Goal: Task Accomplishment & Management: Use online tool/utility

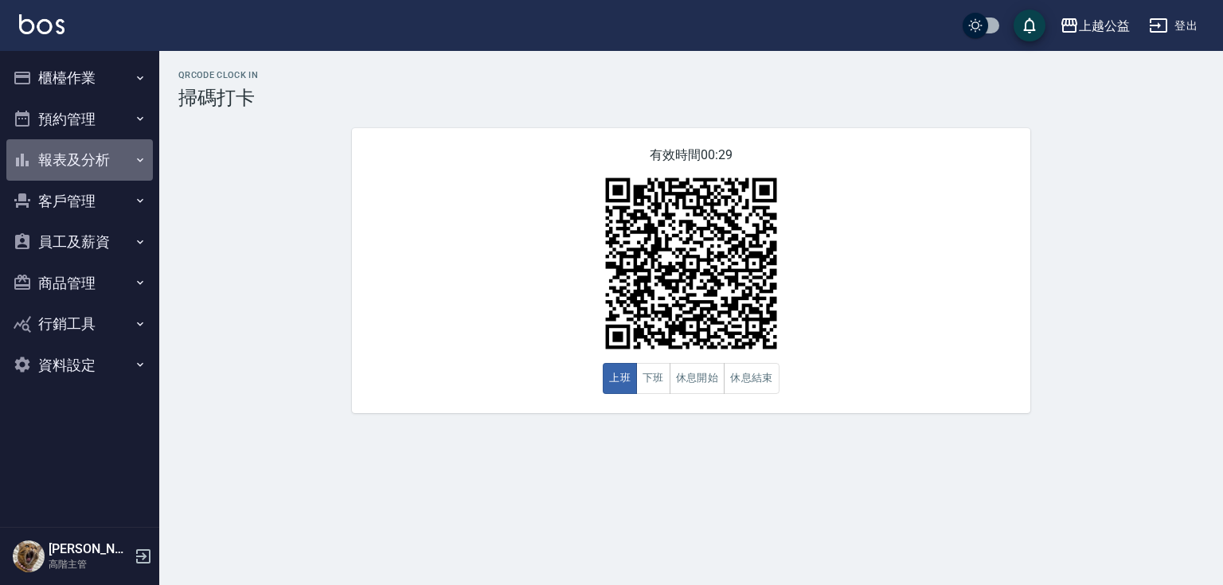
click at [96, 160] on button "報表及分析" at bounding box center [79, 159] width 147 height 41
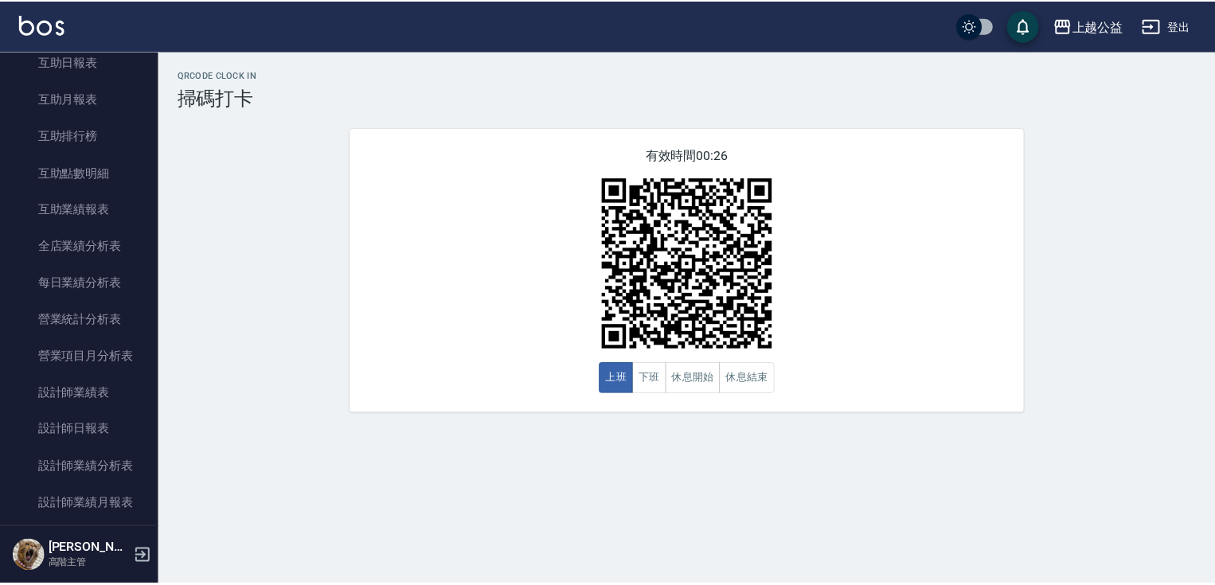
scroll to position [332, 0]
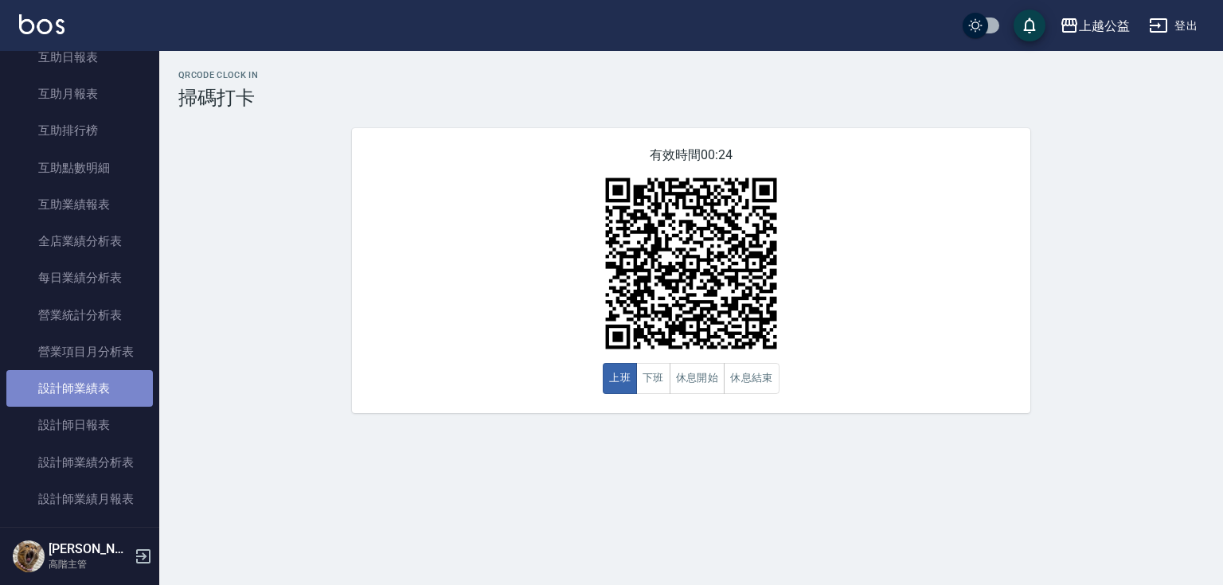
click at [107, 403] on link "設計師業績表" at bounding box center [79, 388] width 147 height 37
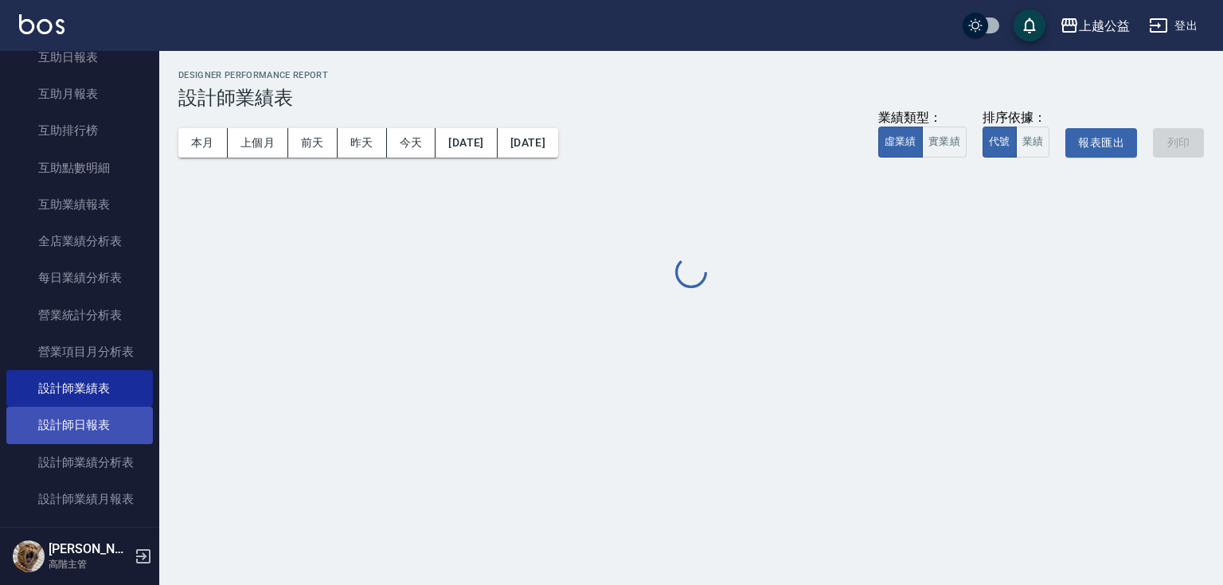
click at [115, 419] on link "設計師日報表" at bounding box center [79, 425] width 147 height 37
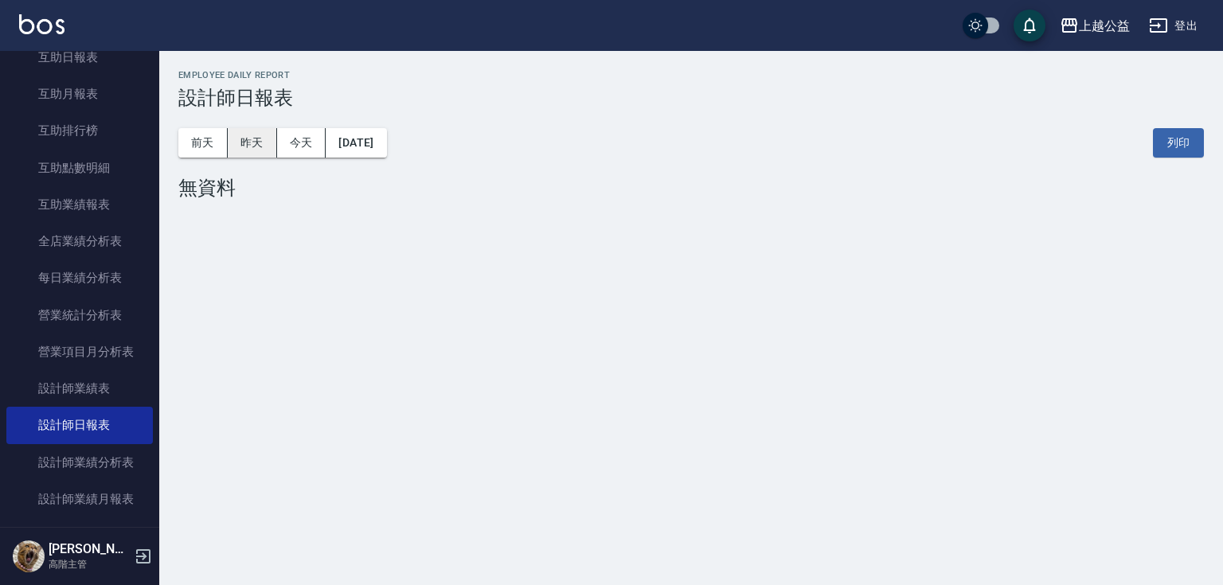
click at [259, 146] on button "昨天" at bounding box center [252, 142] width 49 height 29
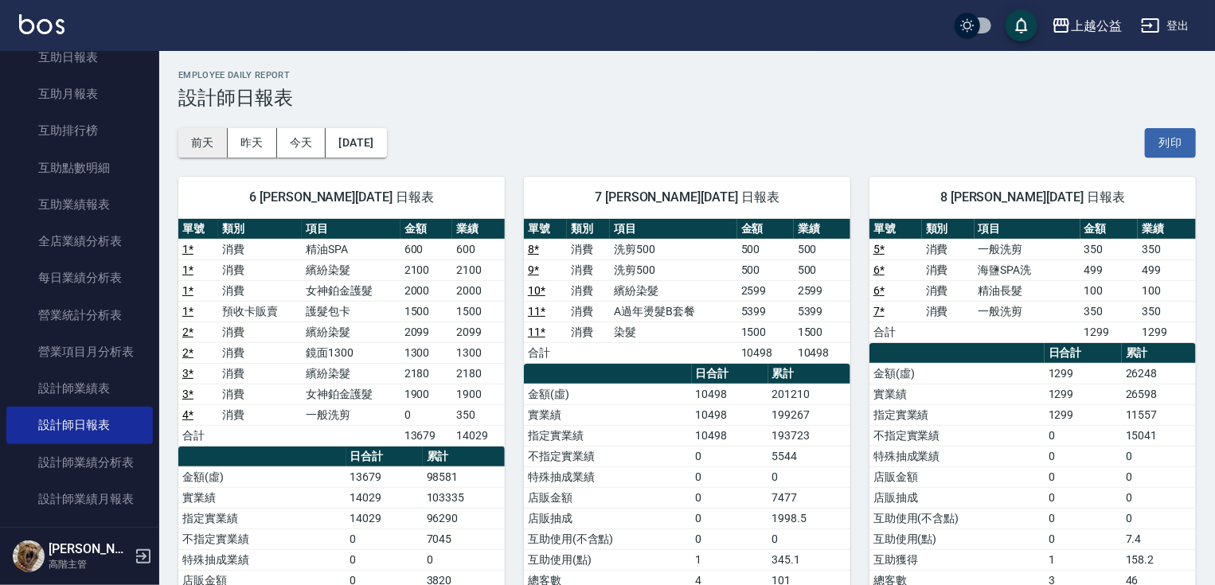
click at [215, 142] on button "前天" at bounding box center [202, 142] width 49 height 29
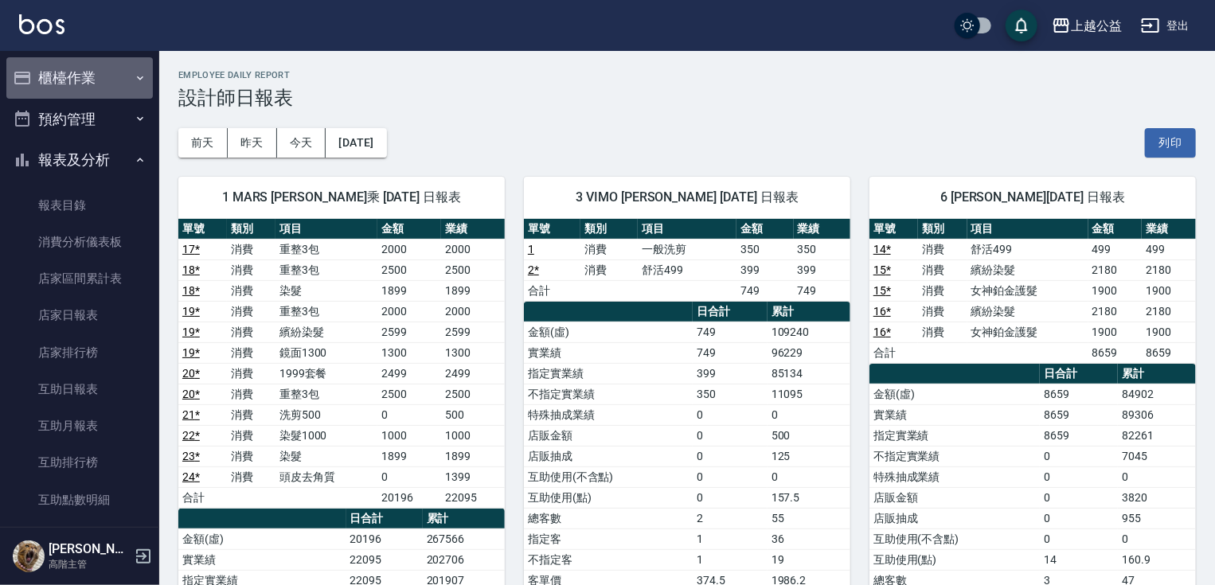
click at [115, 63] on button "櫃檯作業" at bounding box center [79, 77] width 147 height 41
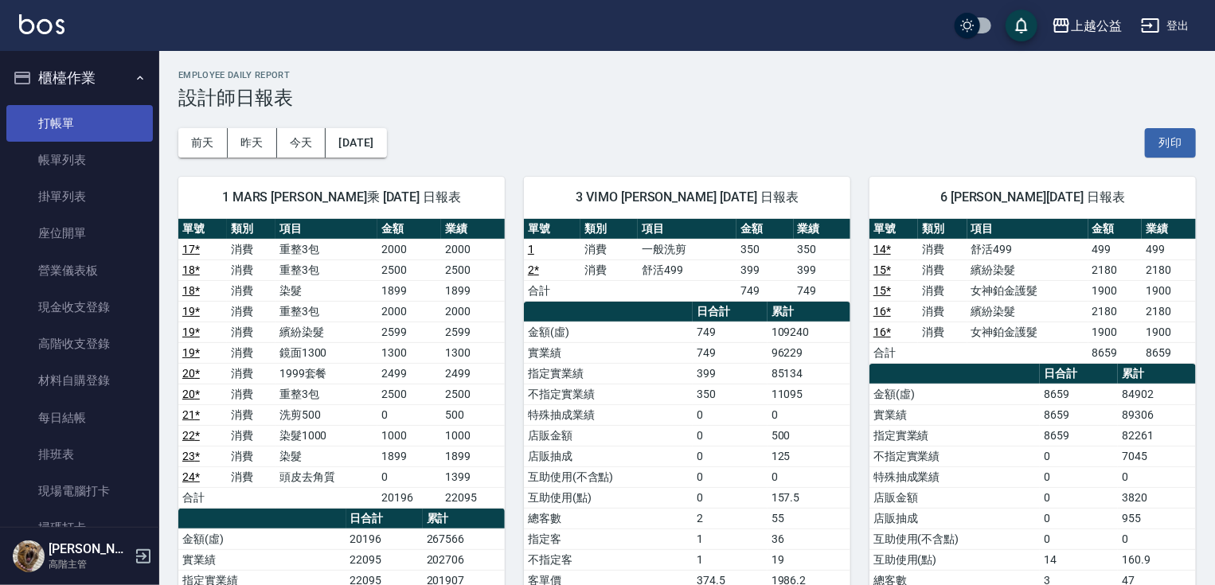
click at [73, 119] on link "打帳單" at bounding box center [79, 123] width 147 height 37
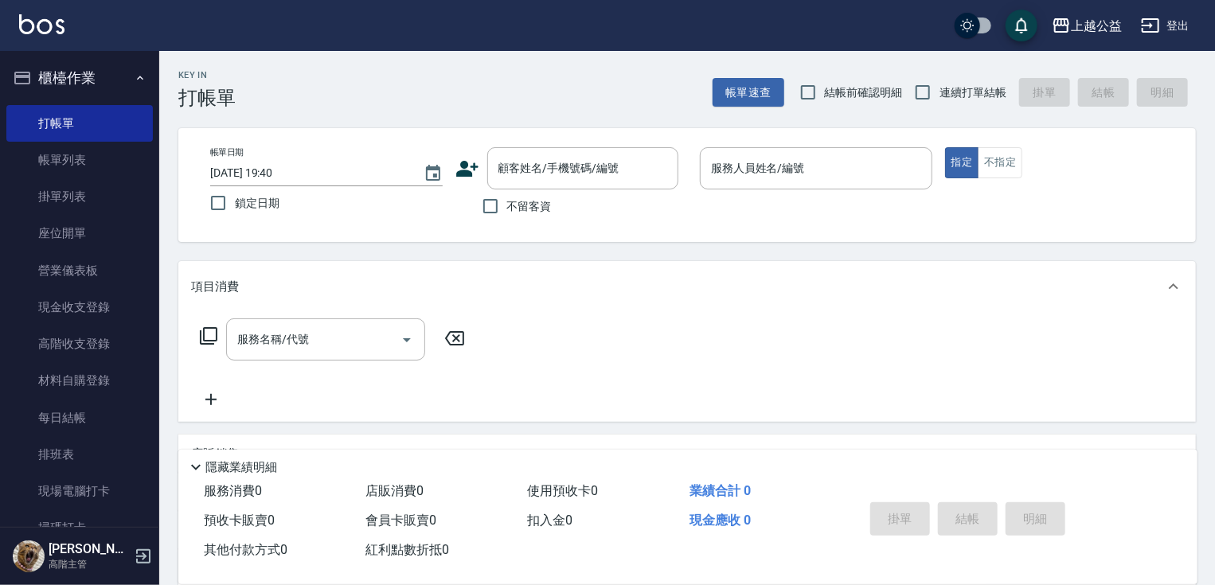
click at [526, 202] on span "不留客資" at bounding box center [529, 206] width 45 height 17
click at [507, 202] on input "不留客資" at bounding box center [490, 206] width 33 height 33
checkbox input "true"
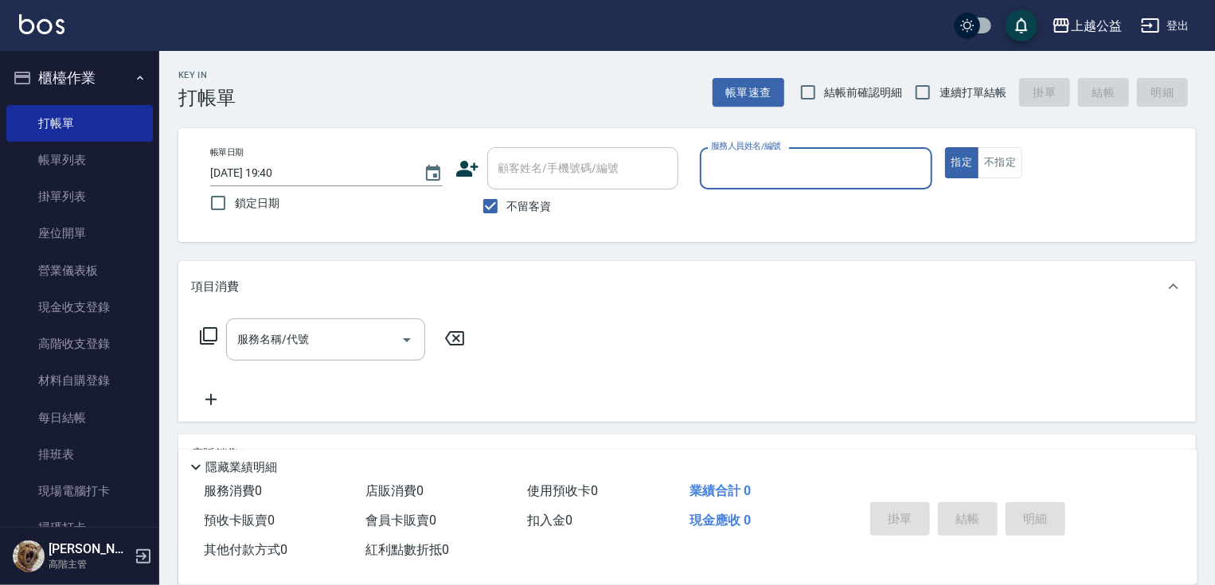
click at [747, 175] on input "服務人員姓名/編號" at bounding box center [816, 168] width 218 height 28
type input "VIMO-3"
type button "true"
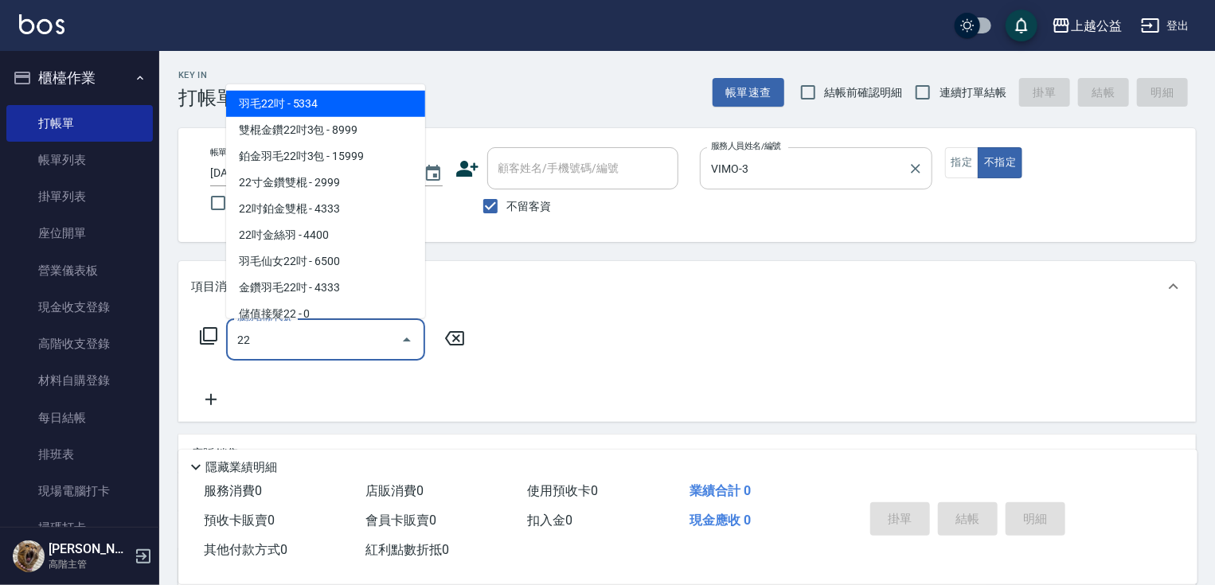
type input "2"
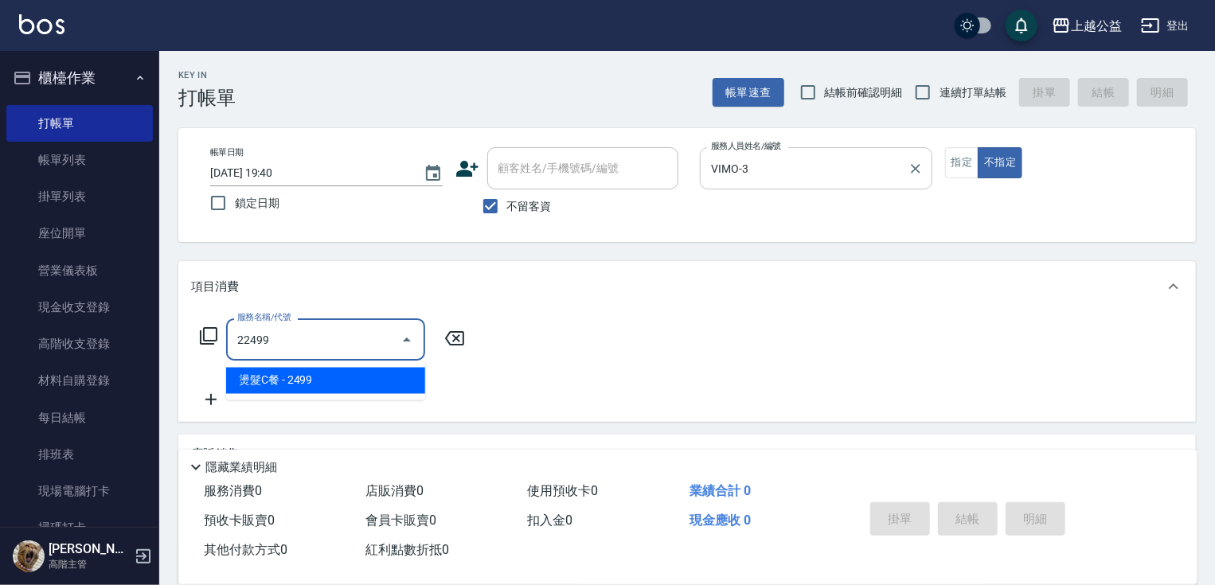
type input "燙髮C餐(22499)"
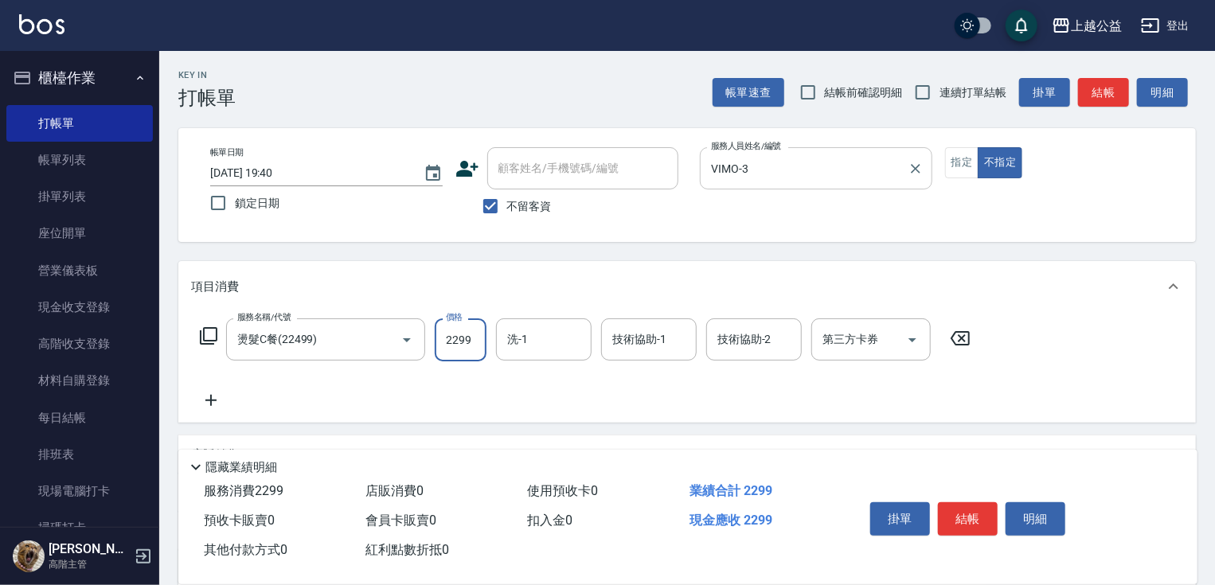
type input "2299"
type input "[PERSON_NAME]-32"
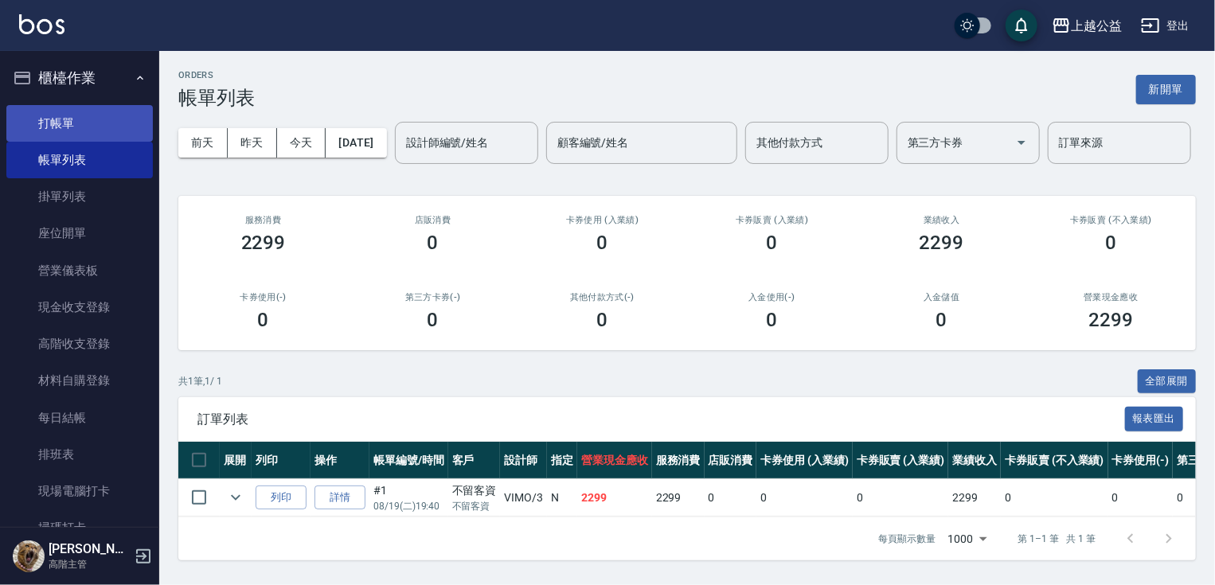
click at [48, 135] on link "打帳單" at bounding box center [79, 123] width 147 height 37
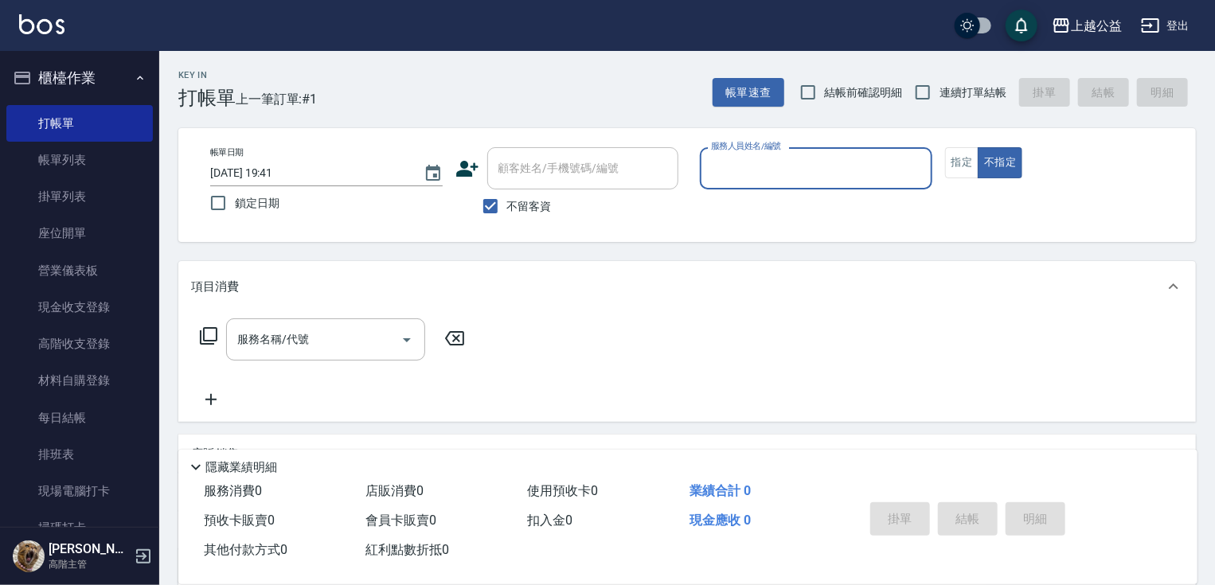
click at [964, 92] on span "連續打單結帳" at bounding box center [973, 92] width 67 height 17
click at [940, 92] on input "連續打單結帳" at bounding box center [922, 92] width 33 height 33
checkbox input "true"
click at [776, 178] on input "服務人員姓名/編號" at bounding box center [816, 168] width 218 height 28
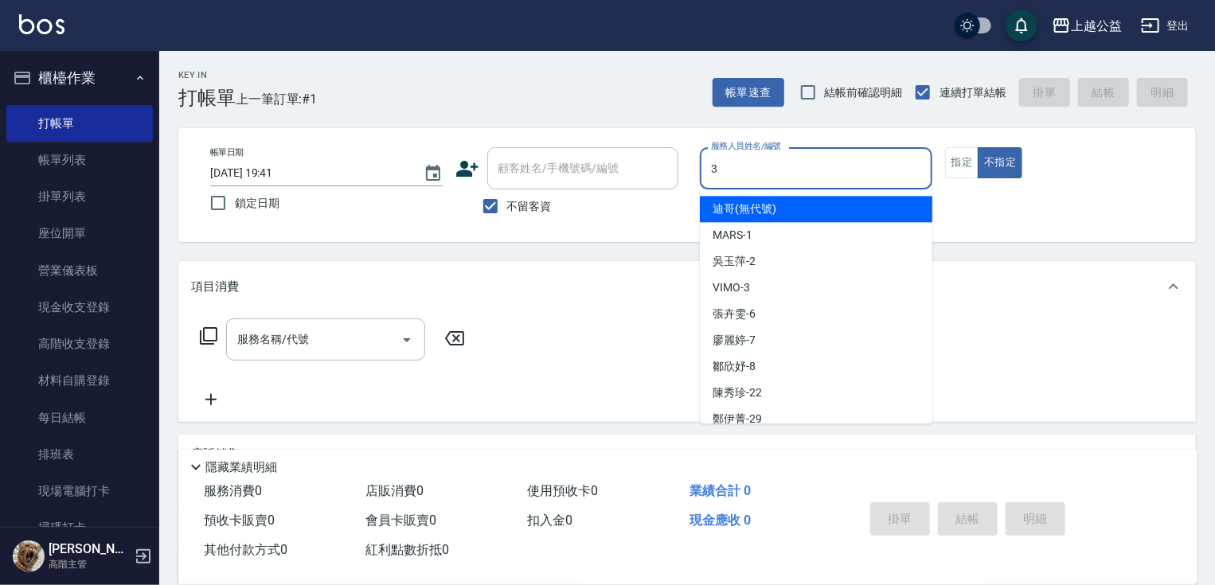
type input "VIMO-3"
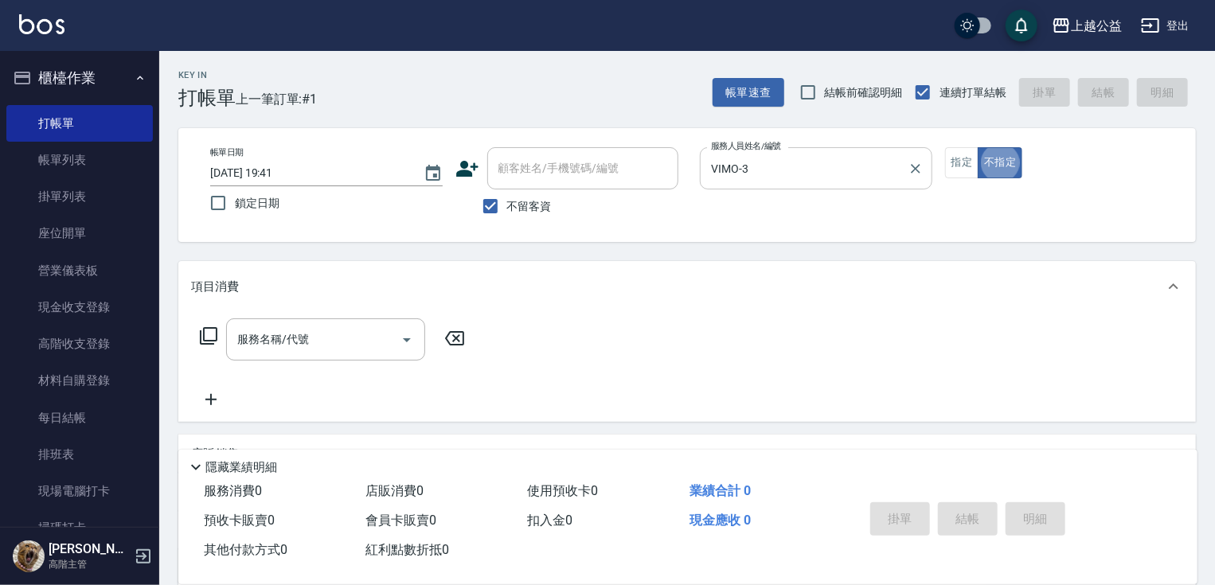
type button "false"
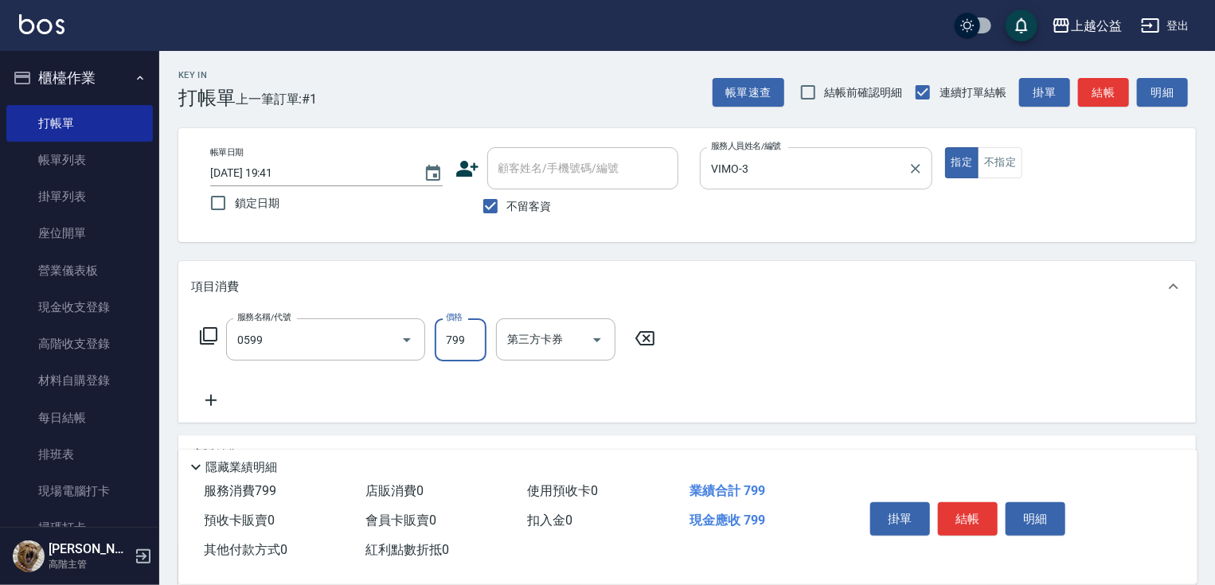
type input "精油SPA(0599)"
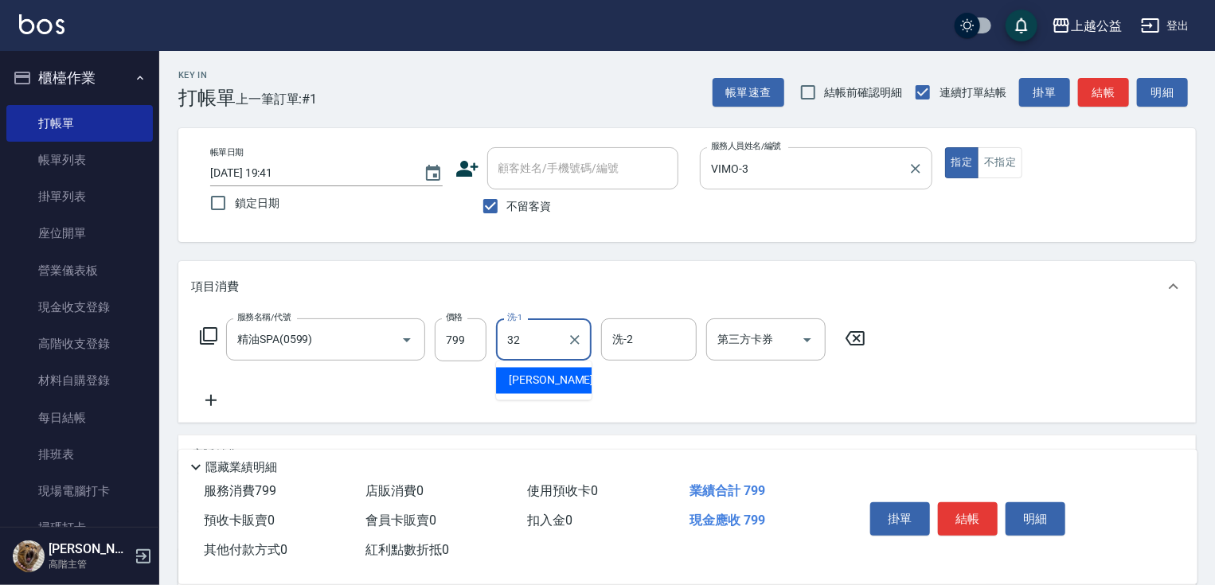
type input "[PERSON_NAME]-32"
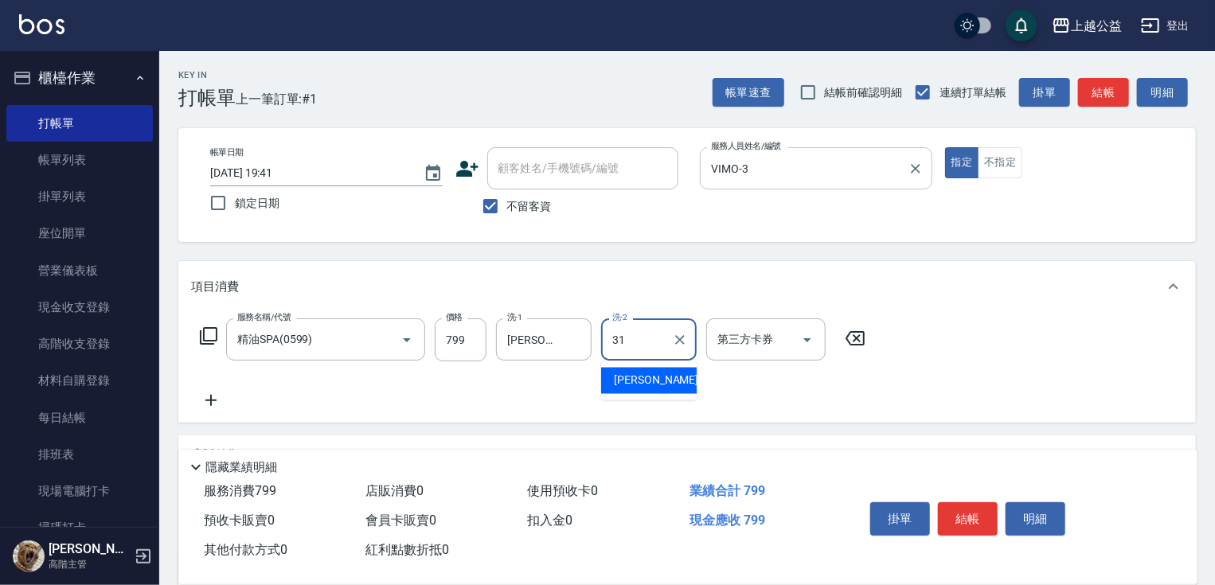
type input "3"
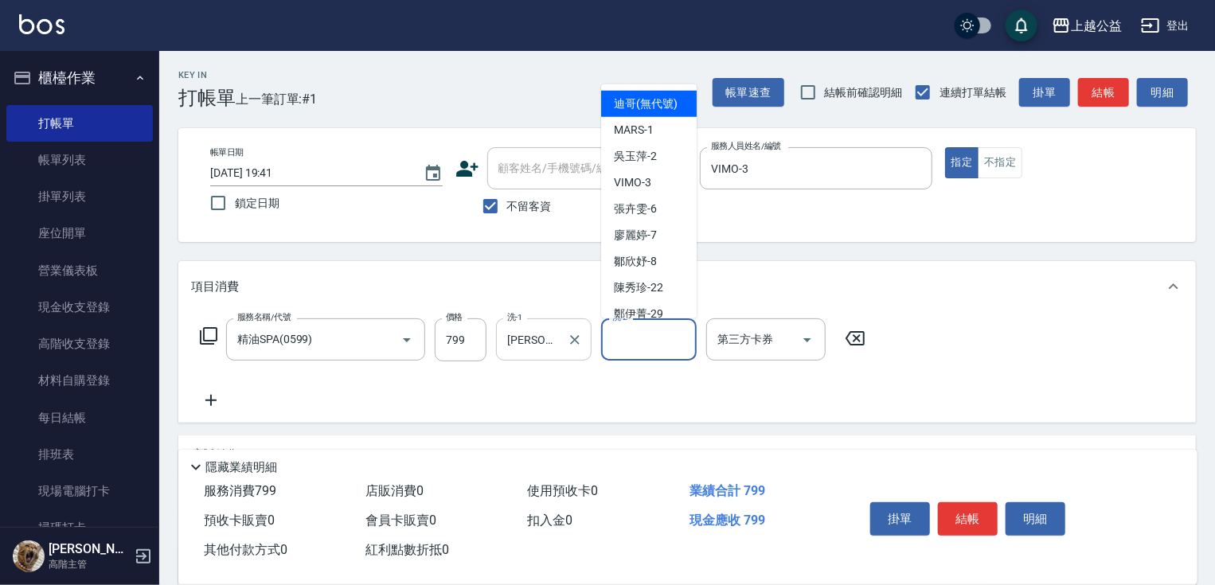
drag, startPoint x: 564, startPoint y: 391, endPoint x: 561, endPoint y: 351, distance: 39.9
click at [564, 389] on div "服務名稱/代號 精油SPA(0599) 服務名稱/代號 價格 799 價格 洗-1 [PERSON_NAME]旋-32 洗-1 洗-2 洗-2 第三方卡券 第…" at bounding box center [533, 365] width 684 height 92
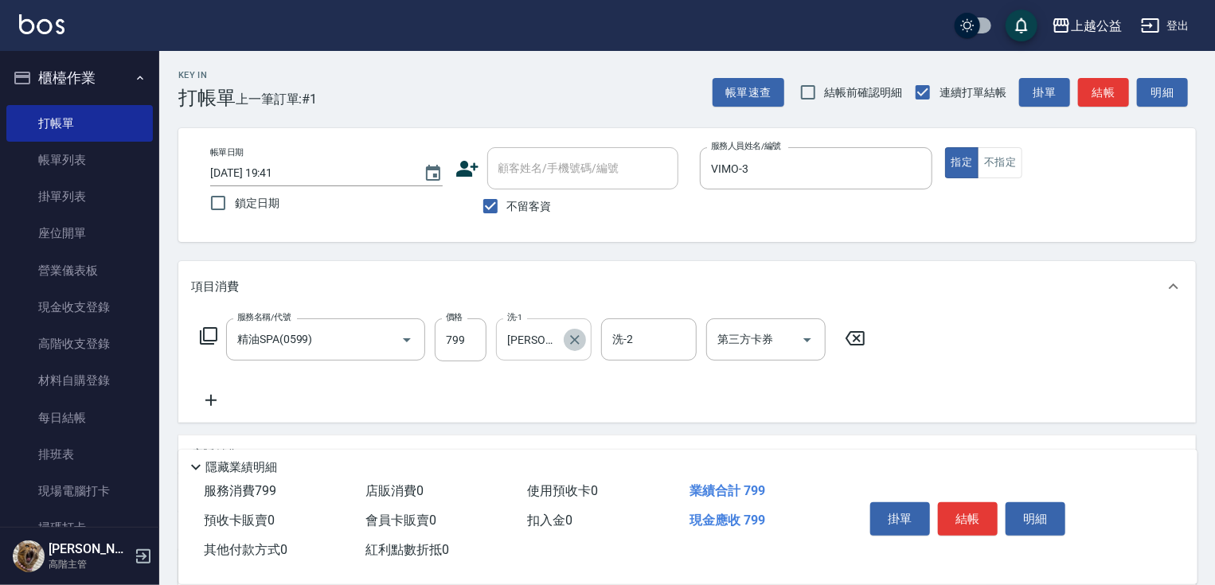
click at [579, 343] on icon "Clear" at bounding box center [575, 340] width 10 height 10
type input "[PERSON_NAME]-31"
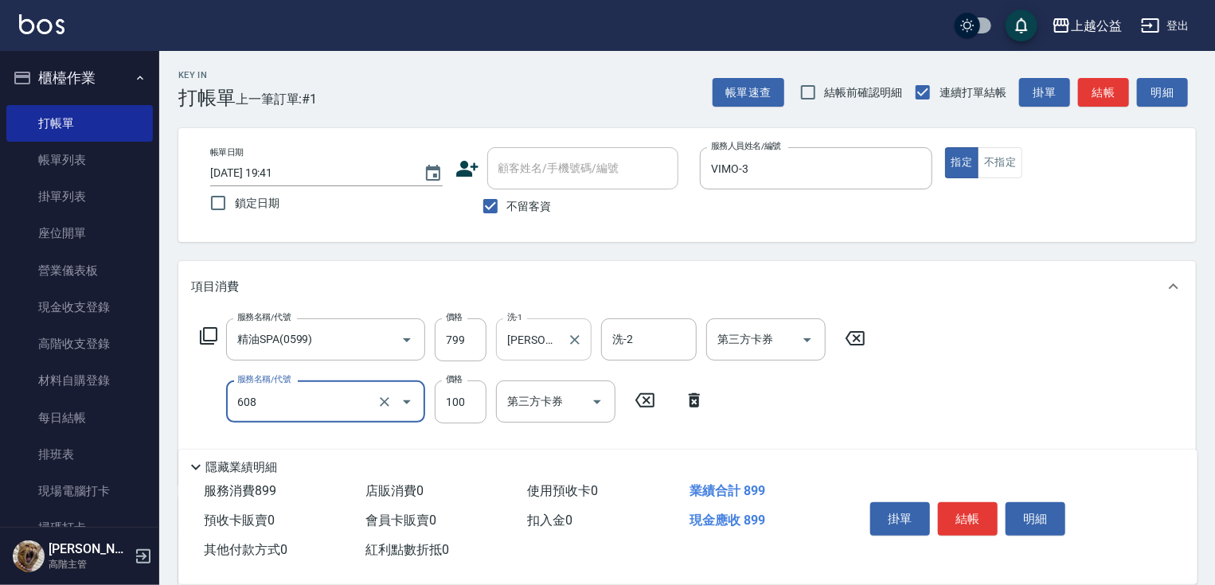
type input "精油長髮(608)"
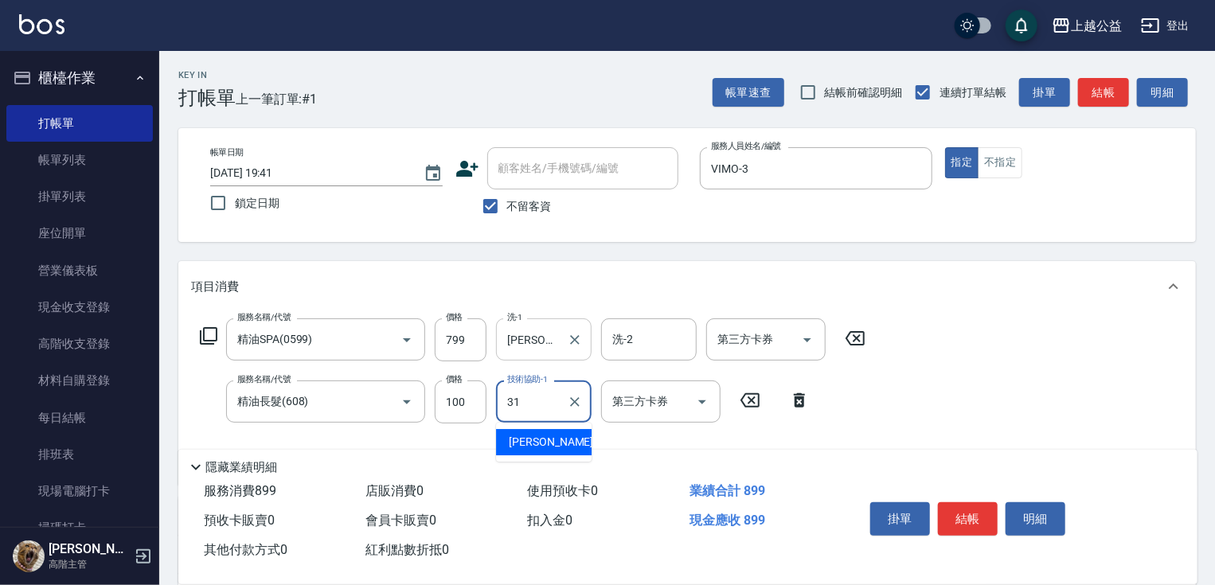
type input "[PERSON_NAME]-31"
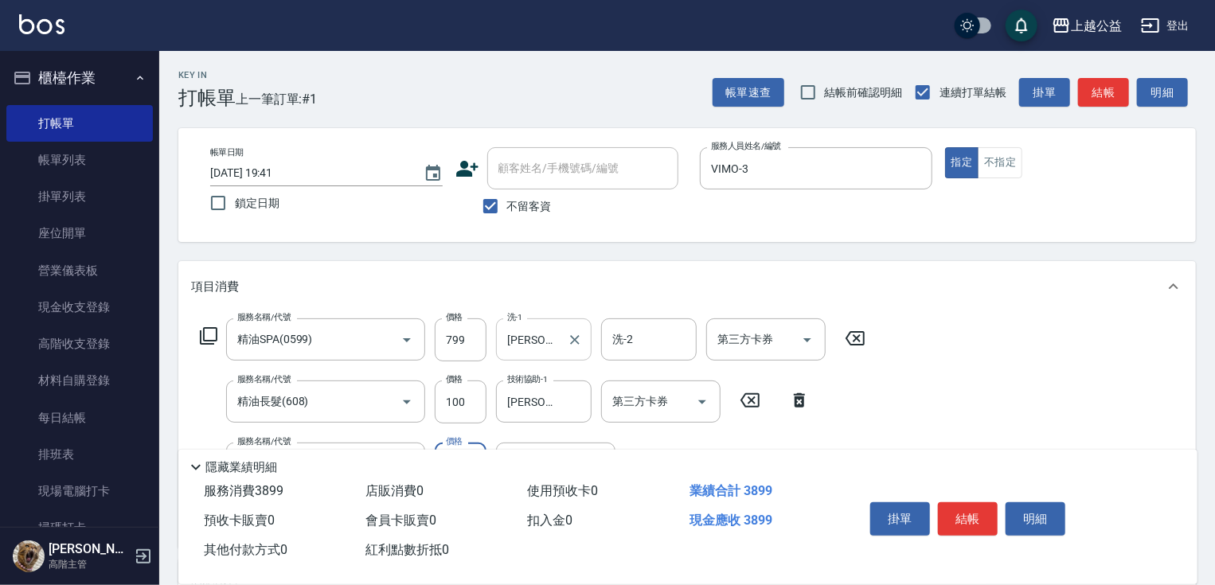
type input "重整3包(7004)"
type input "3500"
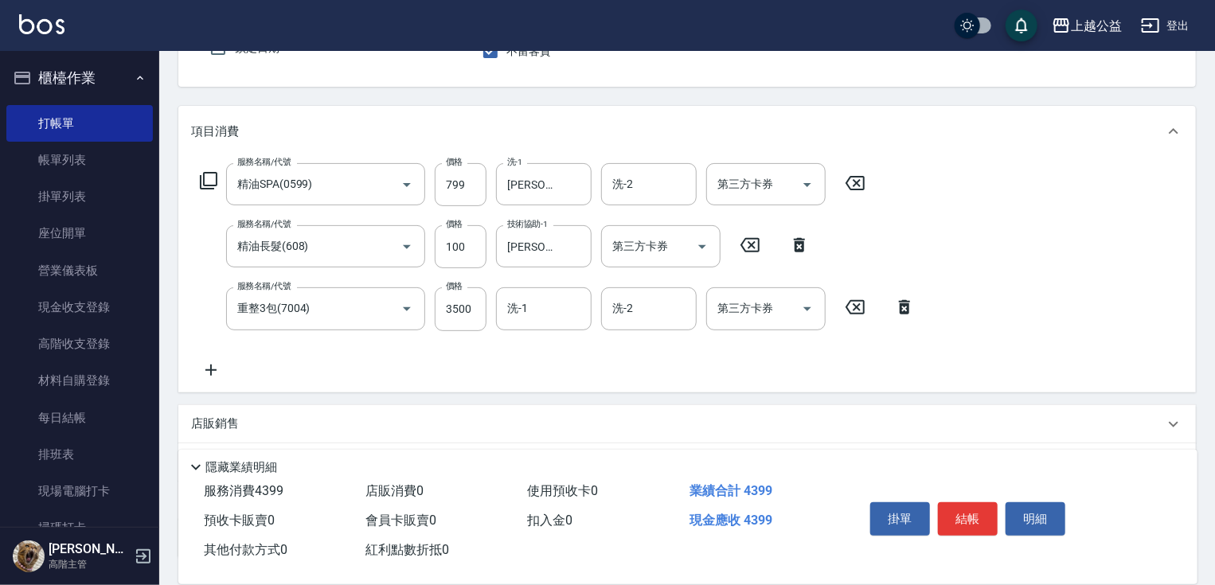
scroll to position [279, 0]
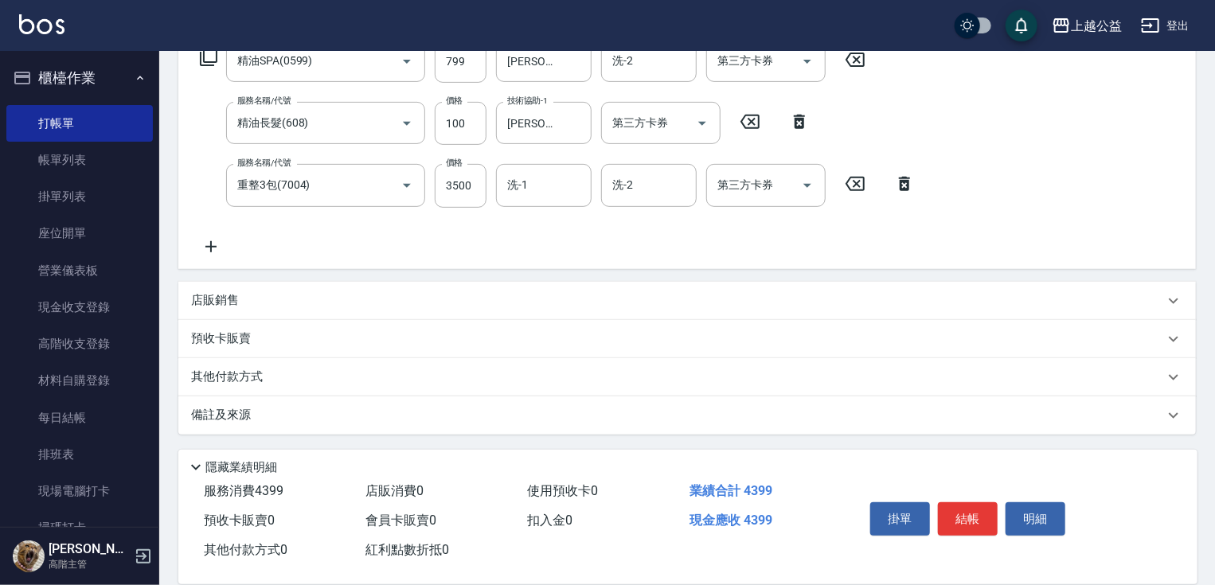
drag, startPoint x: 618, startPoint y: 245, endPoint x: 627, endPoint y: 366, distance: 121.4
click at [532, 220] on div "服務名稱/代號 精油SPA(0599) 服務名稱/代號 價格 799 價格 洗-1 [PERSON_NAME]-31 洗-1 洗-2 洗-2 第三方卡券 第三…" at bounding box center [557, 148] width 733 height 216
click at [526, 185] on input "洗-1" at bounding box center [543, 185] width 81 height 28
type input "[PERSON_NAME]-31"
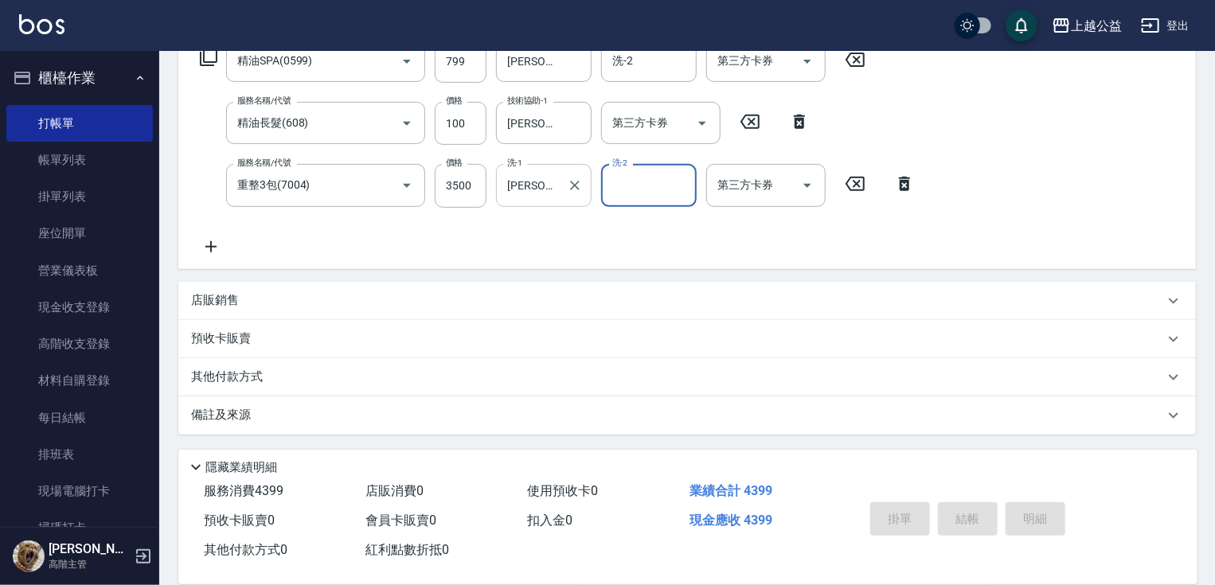
type input "[DATE] 19:42"
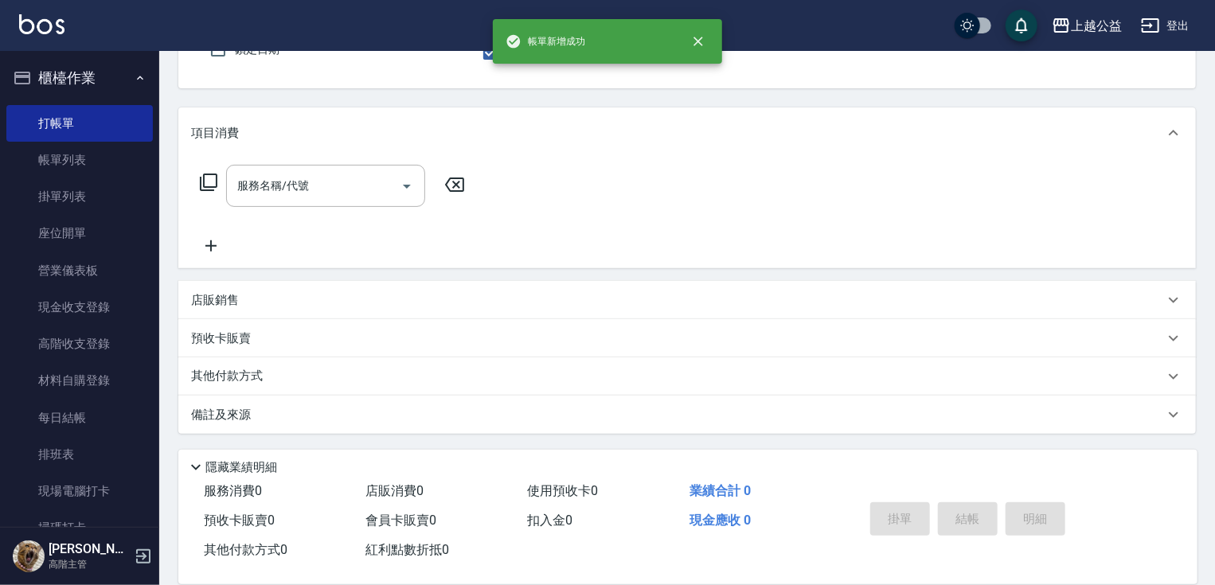
scroll to position [153, 0]
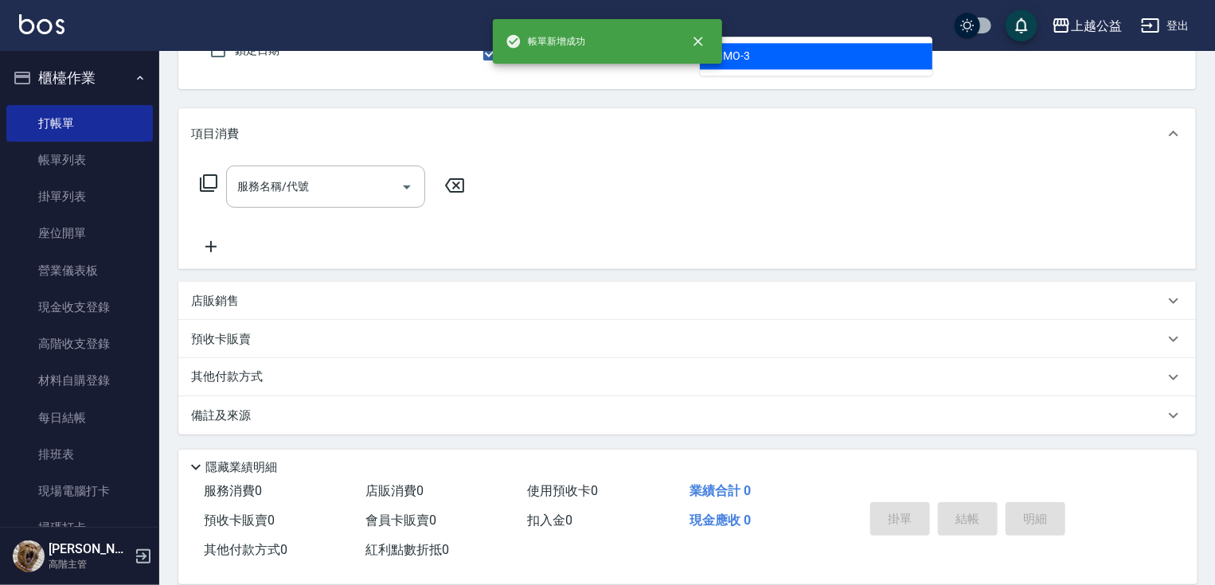
type input "VIMO-3"
type button "true"
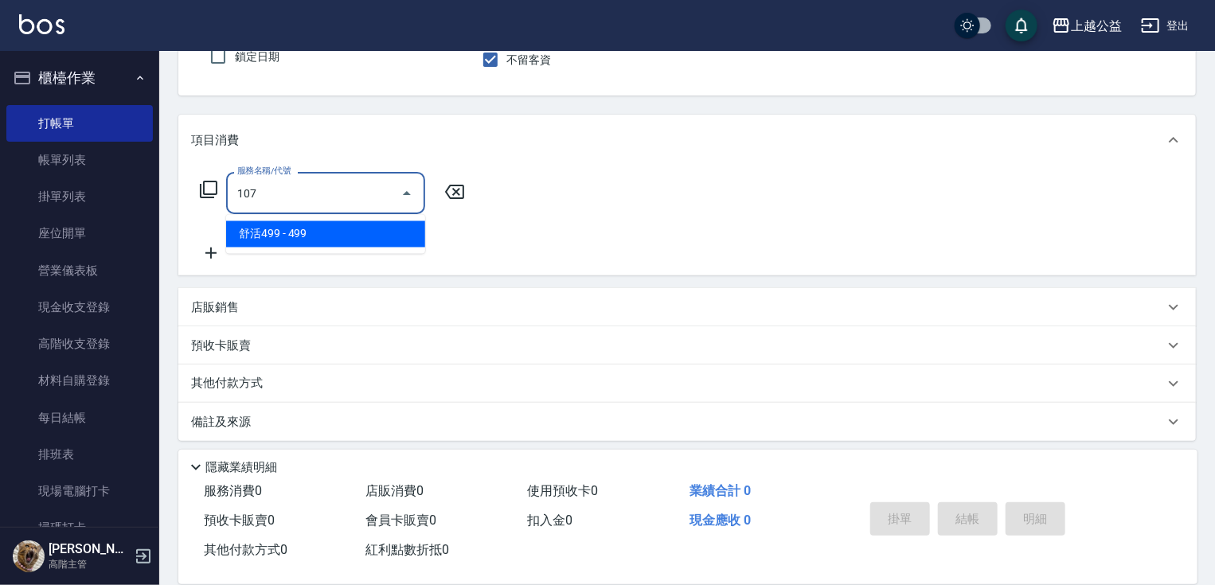
type input "舒活499(107)"
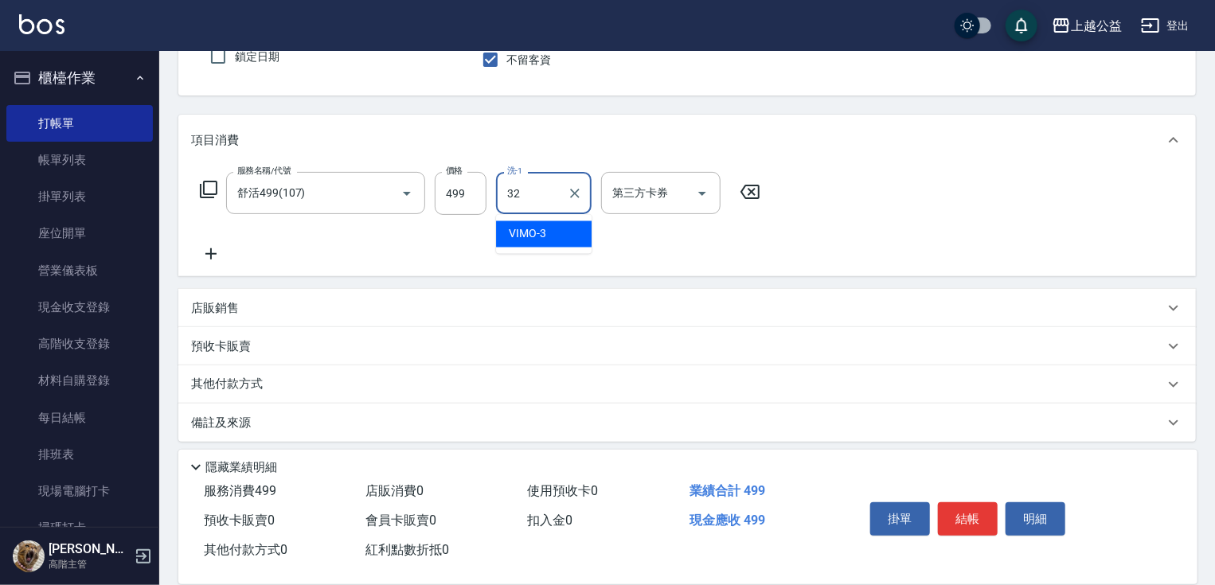
type input "[PERSON_NAME]-32"
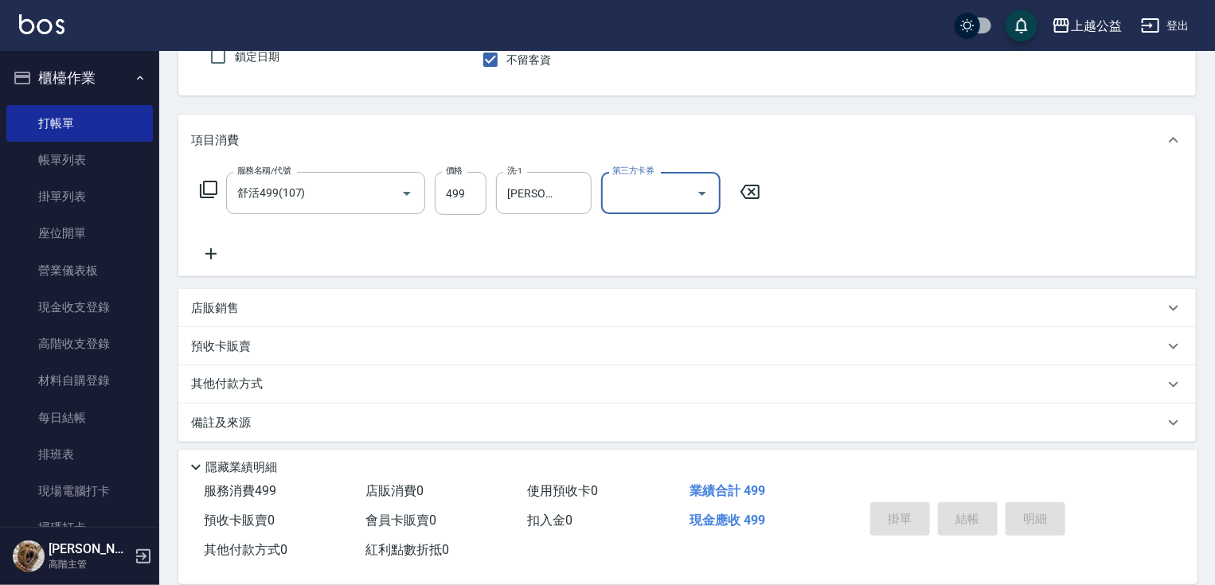
type input "[DATE] 19:43"
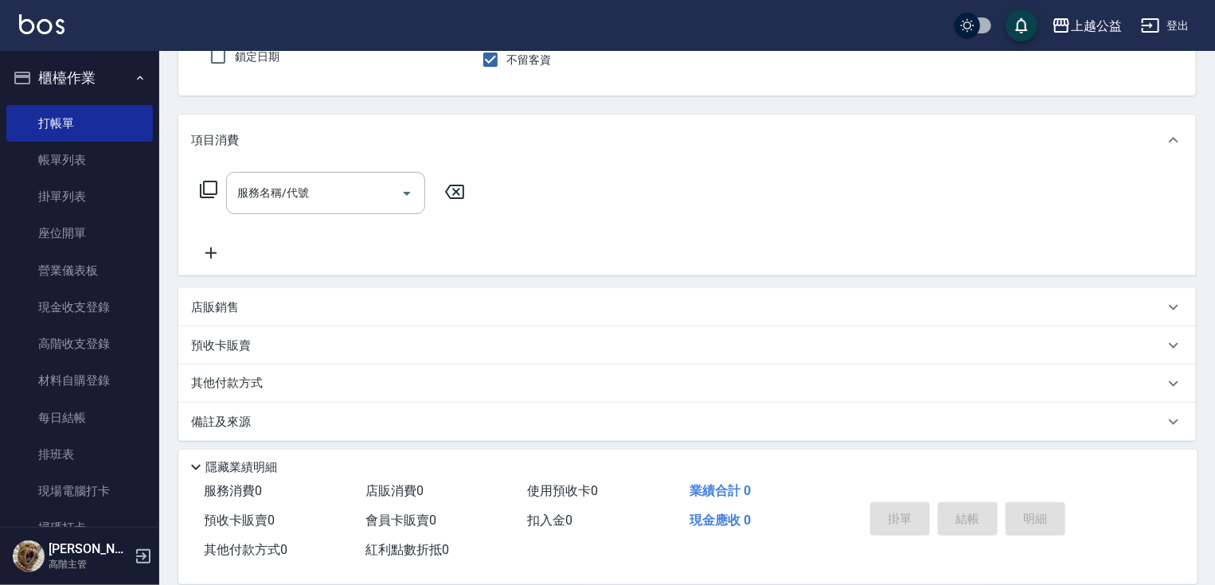
type input "VIMO-3"
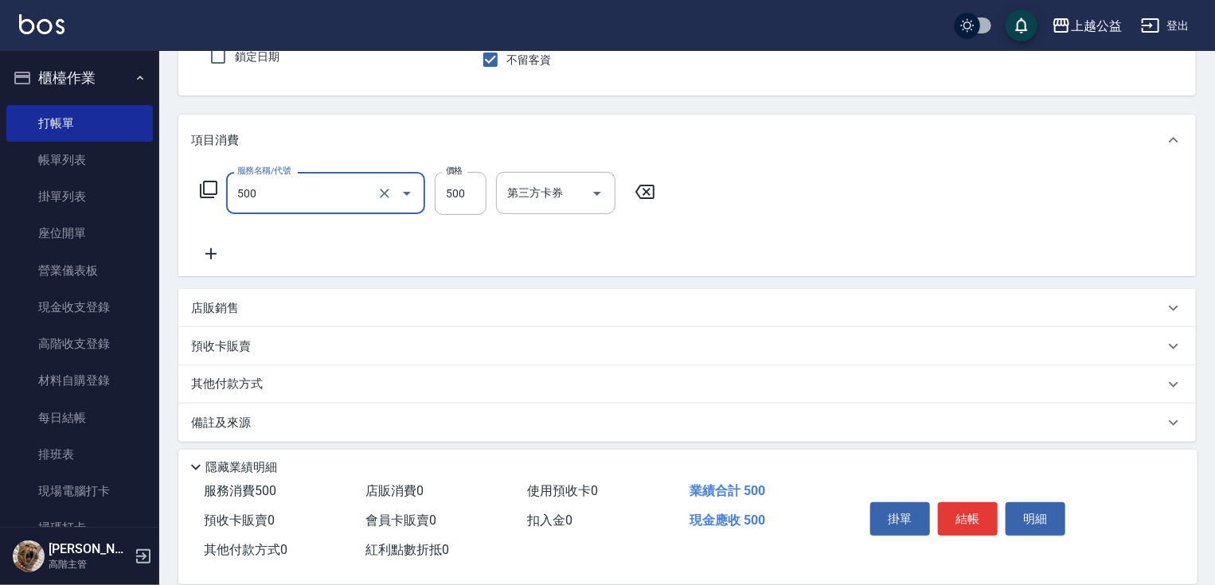
type input "洗剪500(500)"
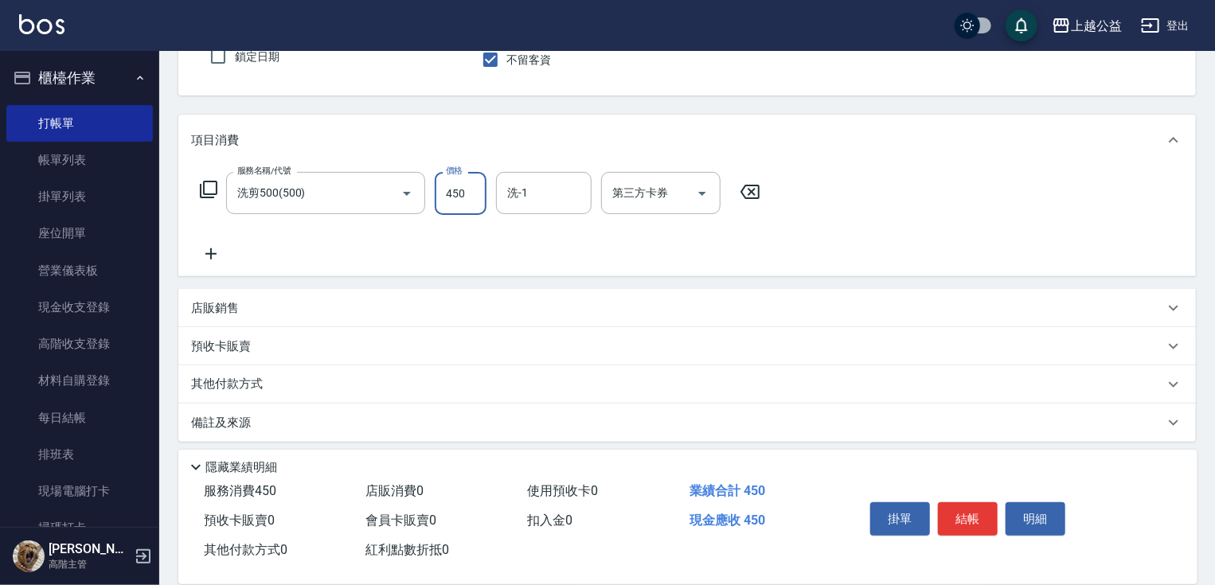
type input "450"
type input "[PERSON_NAME]-31"
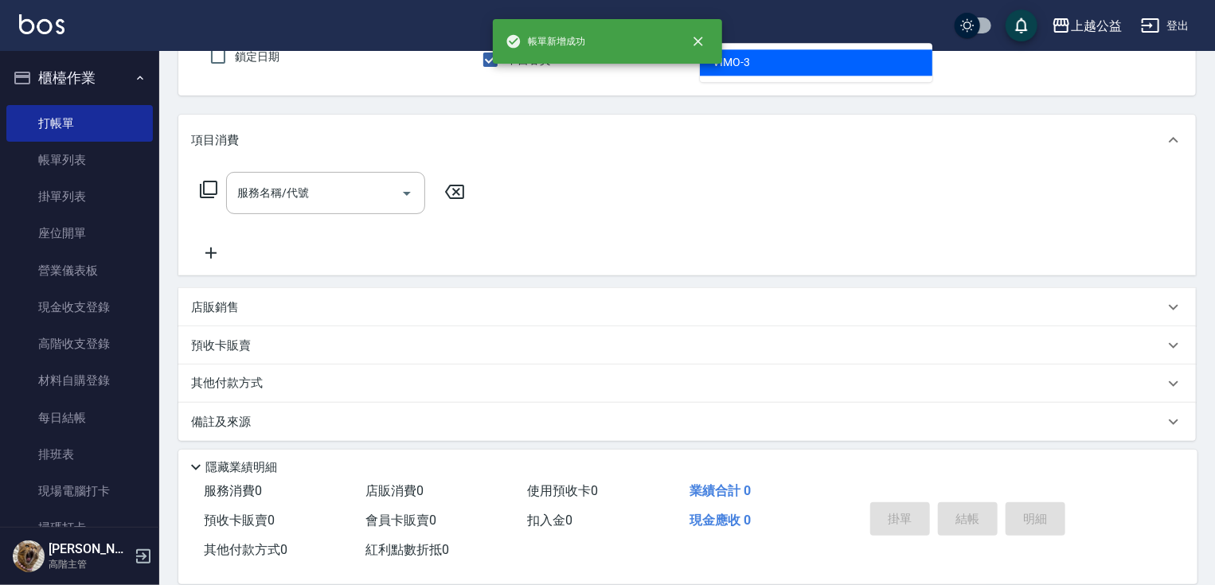
type input "VIMO-3"
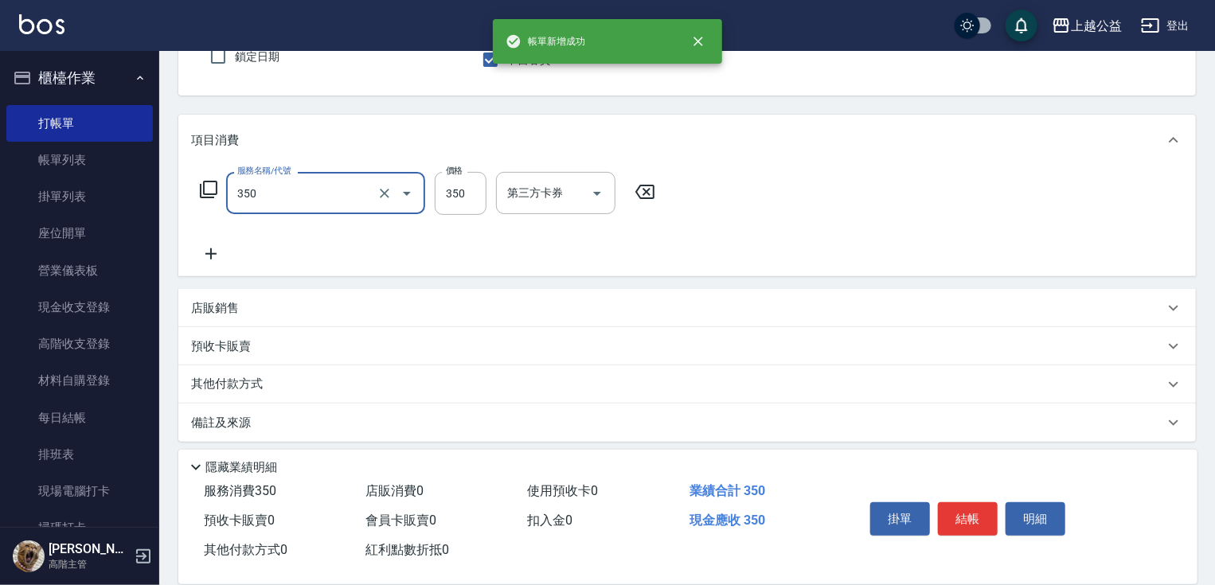
type input "一般洗剪(350)"
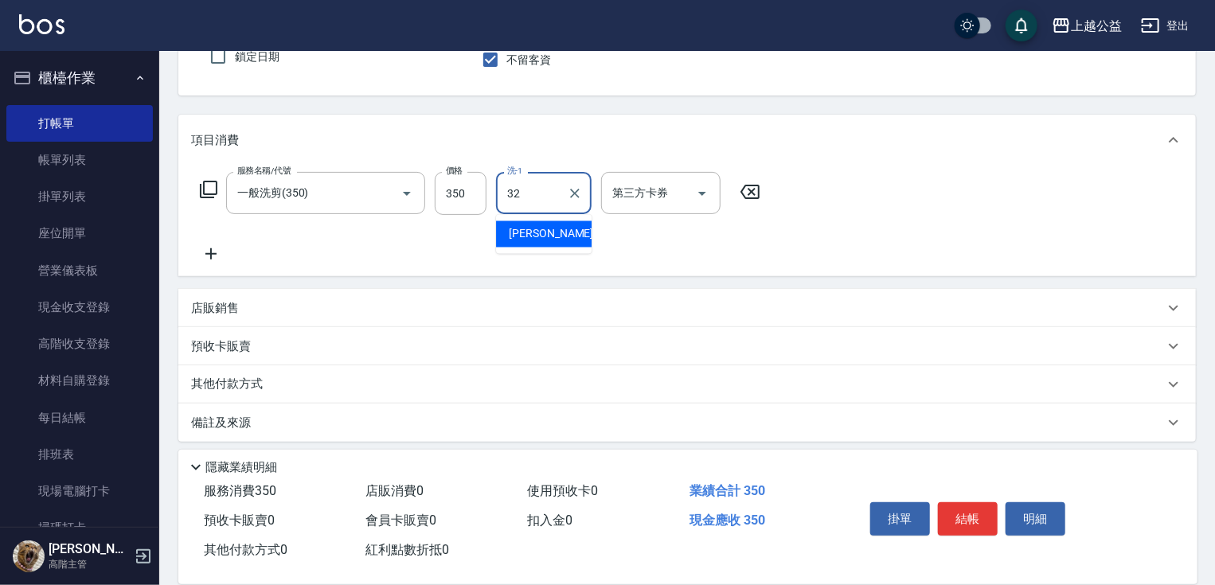
type input "[PERSON_NAME]-32"
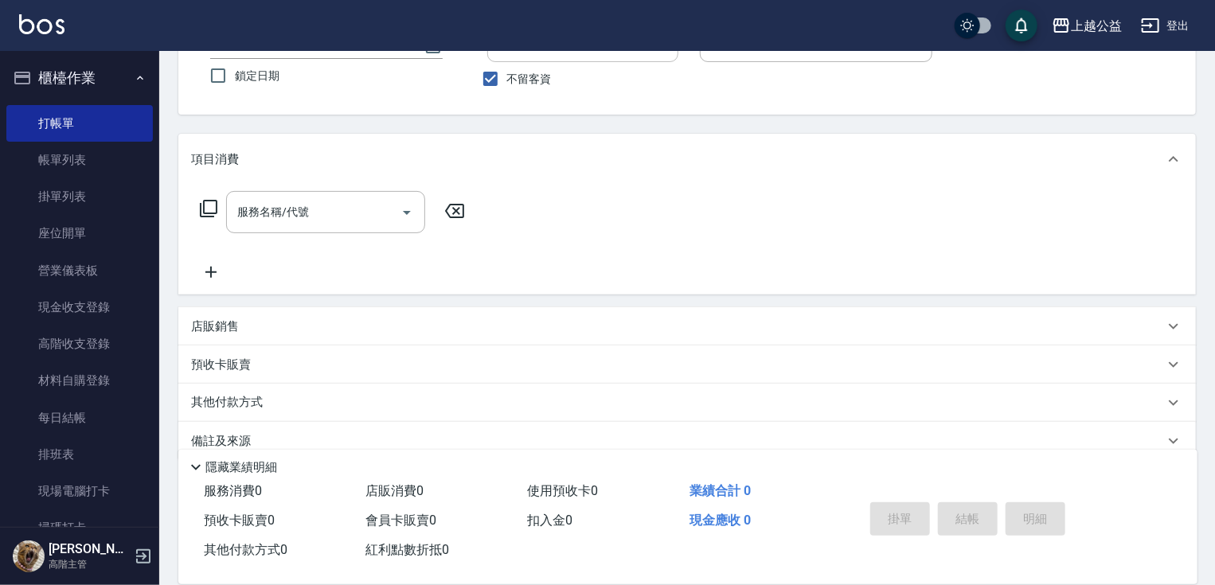
scroll to position [0, 0]
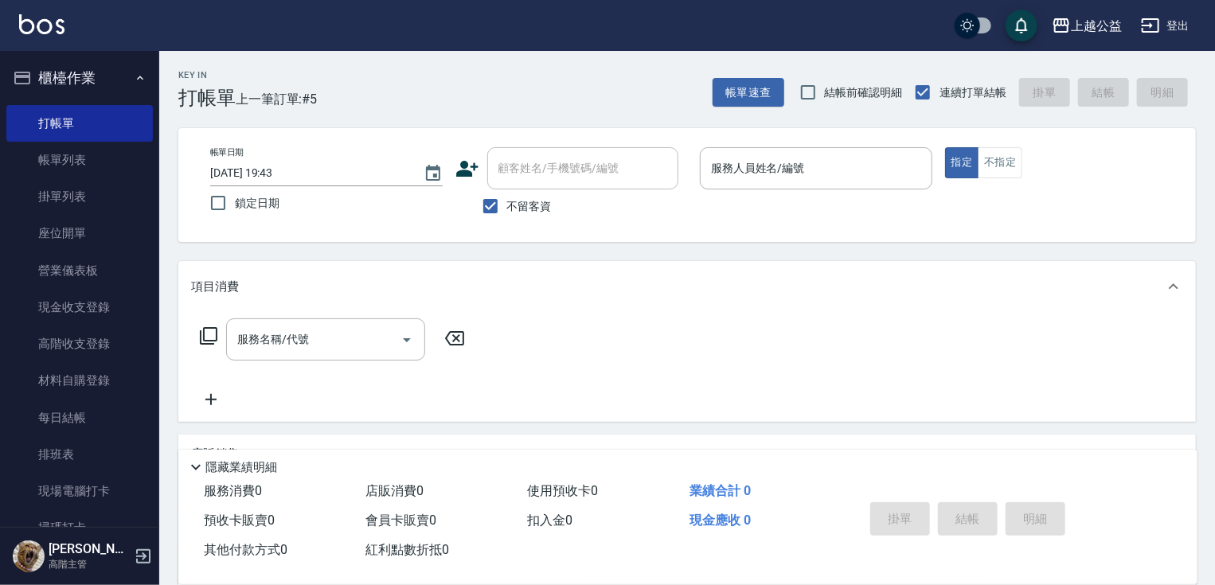
drag, startPoint x: 611, startPoint y: 373, endPoint x: 612, endPoint y: 249, distance: 123.4
click at [755, 153] on div "服務人員姓名/編號" at bounding box center [816, 168] width 233 height 42
click at [538, 291] on div "項目消費" at bounding box center [677, 287] width 973 height 17
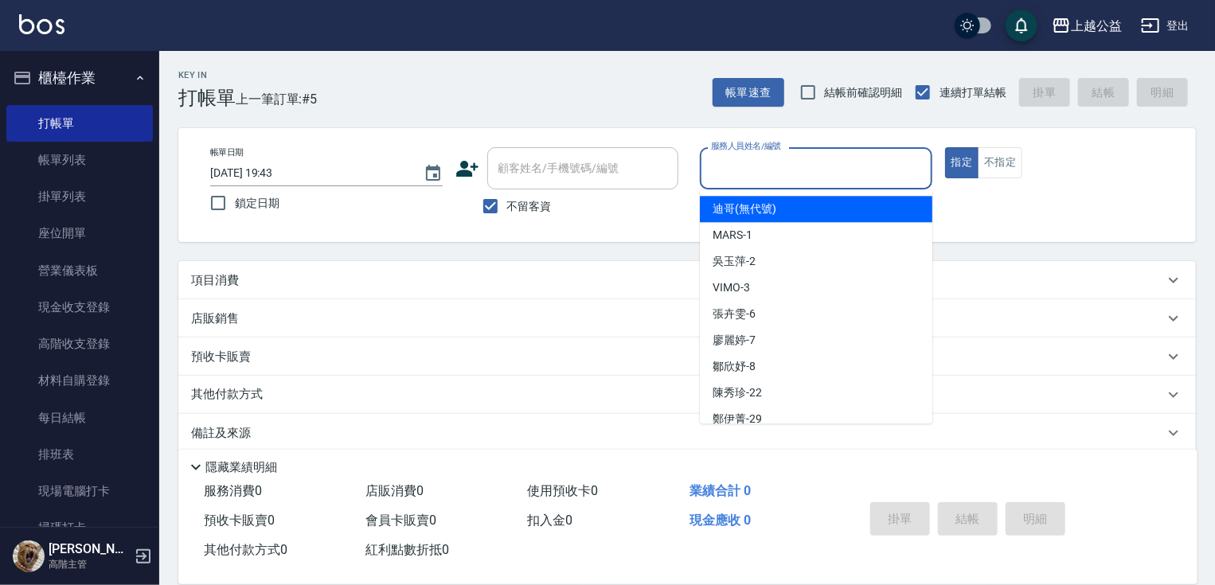
click at [749, 168] on input "服務人員姓名/編號" at bounding box center [816, 168] width 218 height 28
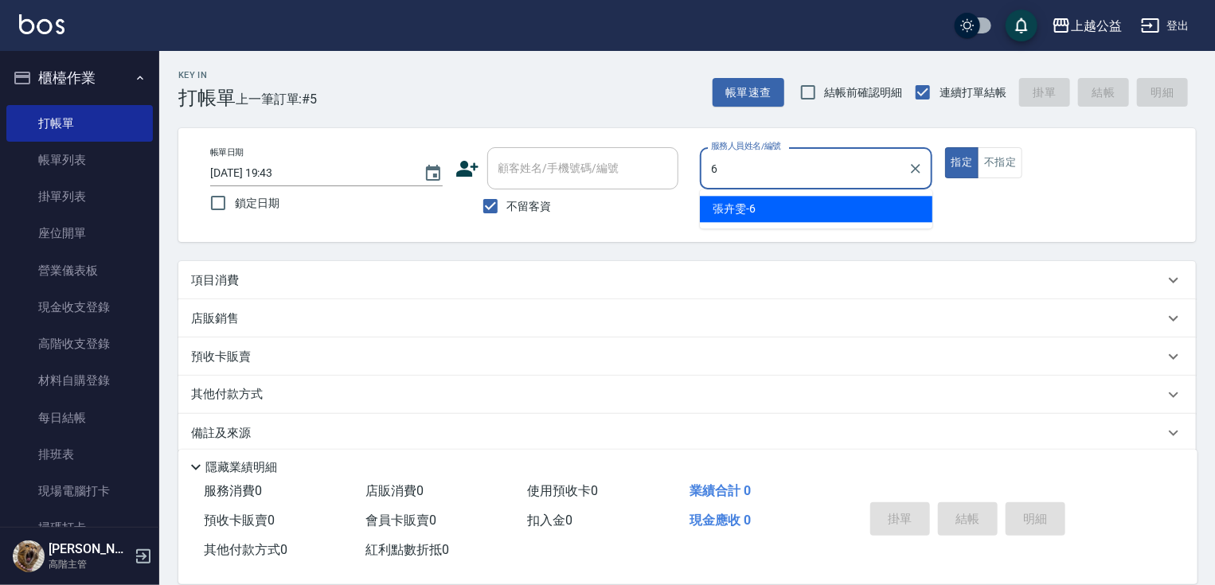
type input "[PERSON_NAME]-6"
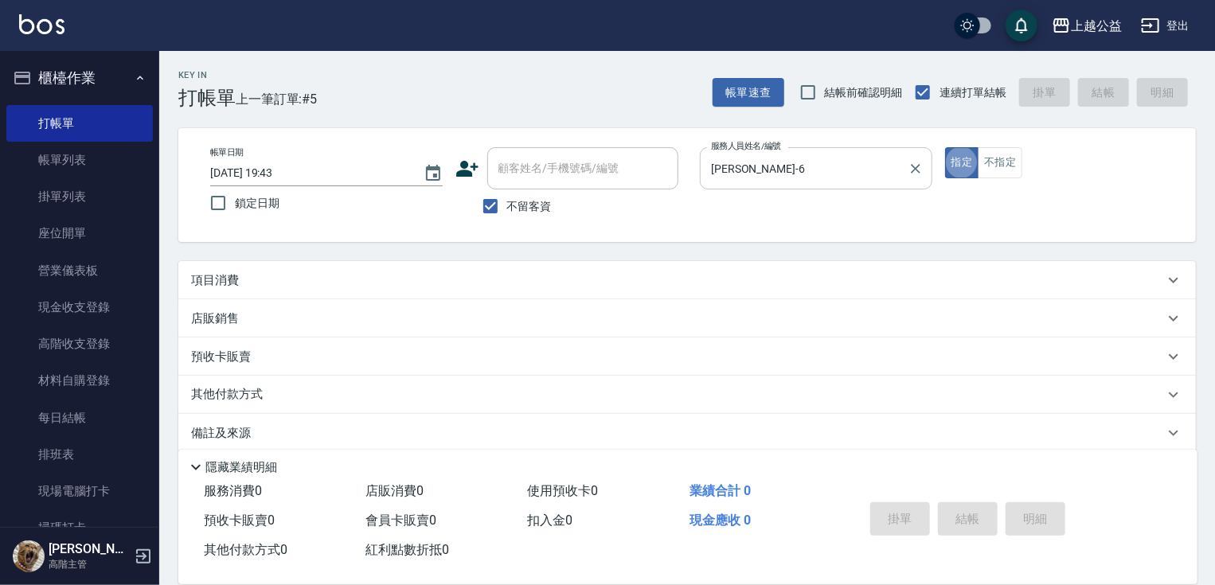
click at [945, 147] on button "指定" at bounding box center [962, 162] width 34 height 31
click at [303, 273] on div "項目消費" at bounding box center [677, 280] width 973 height 17
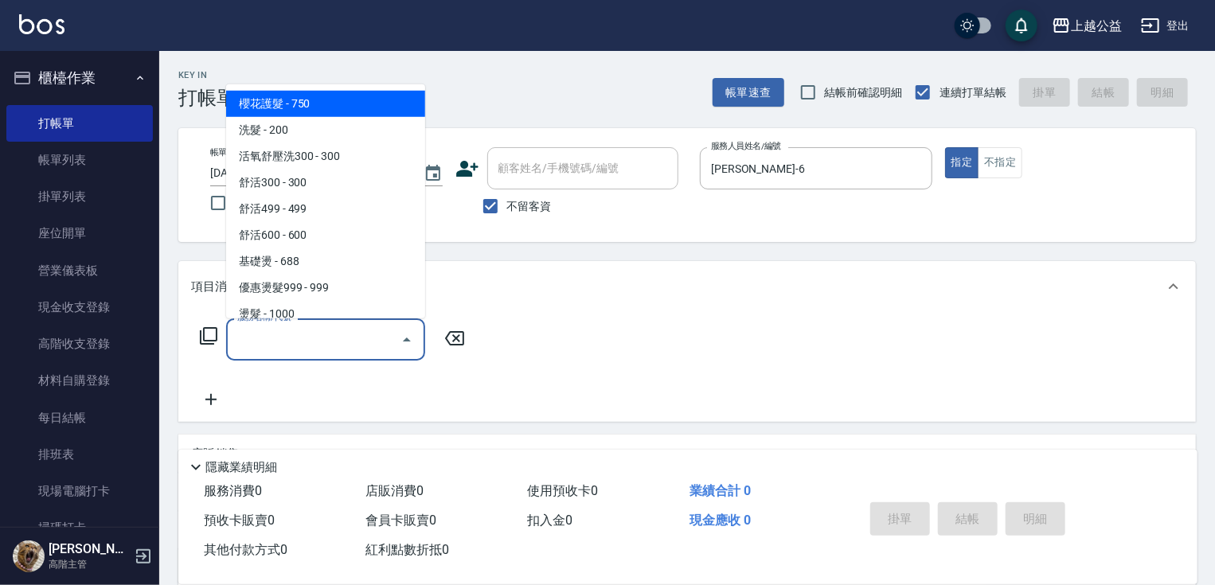
click at [292, 348] on input "服務名稱/代號" at bounding box center [313, 340] width 161 height 28
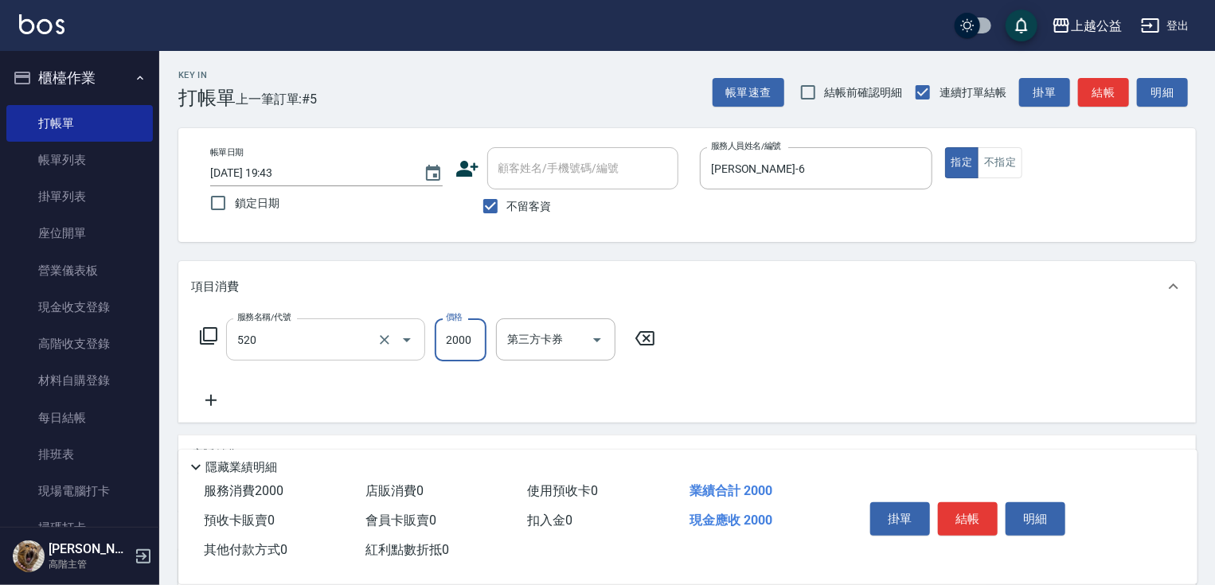
type input "繽紛染髮(520)"
type input "2099"
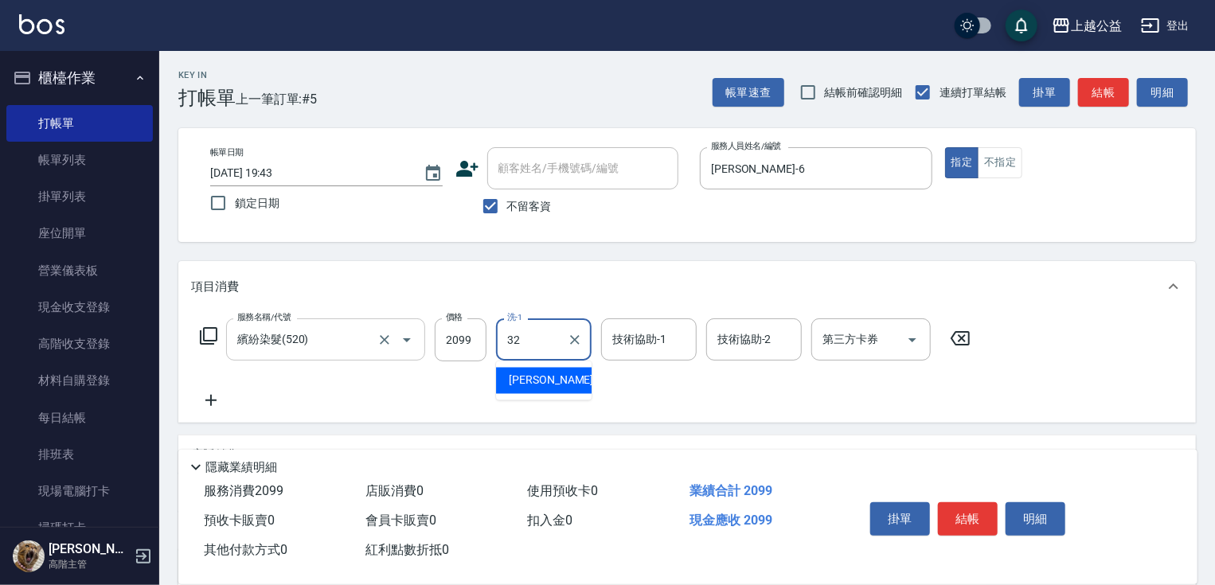
type input "[PERSON_NAME]-32"
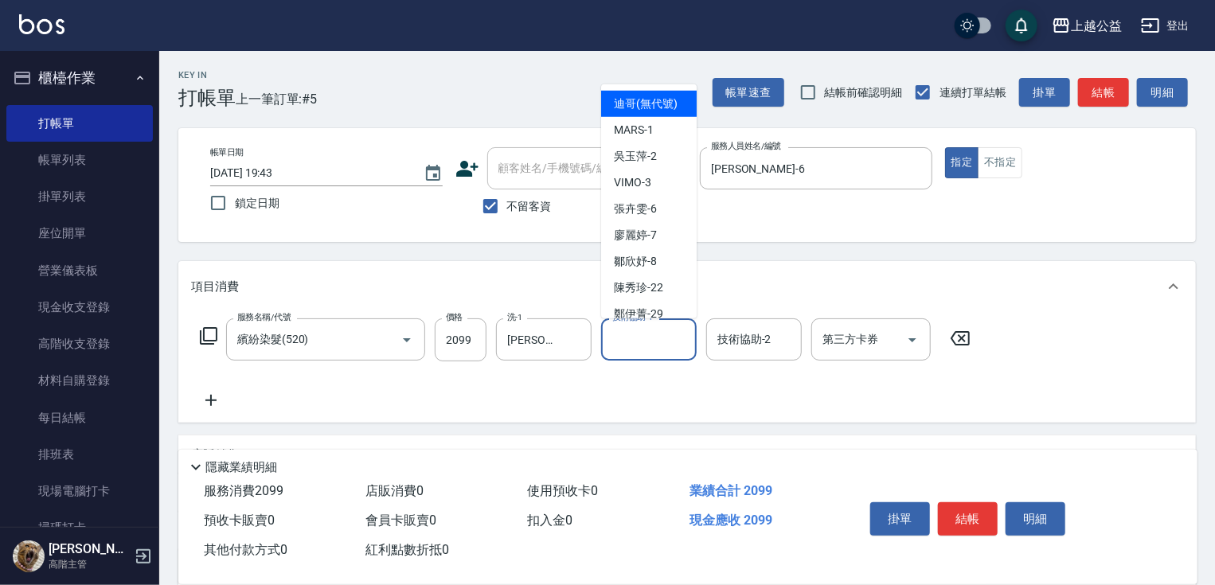
click at [649, 336] on input "技術協助-1" at bounding box center [648, 340] width 81 height 28
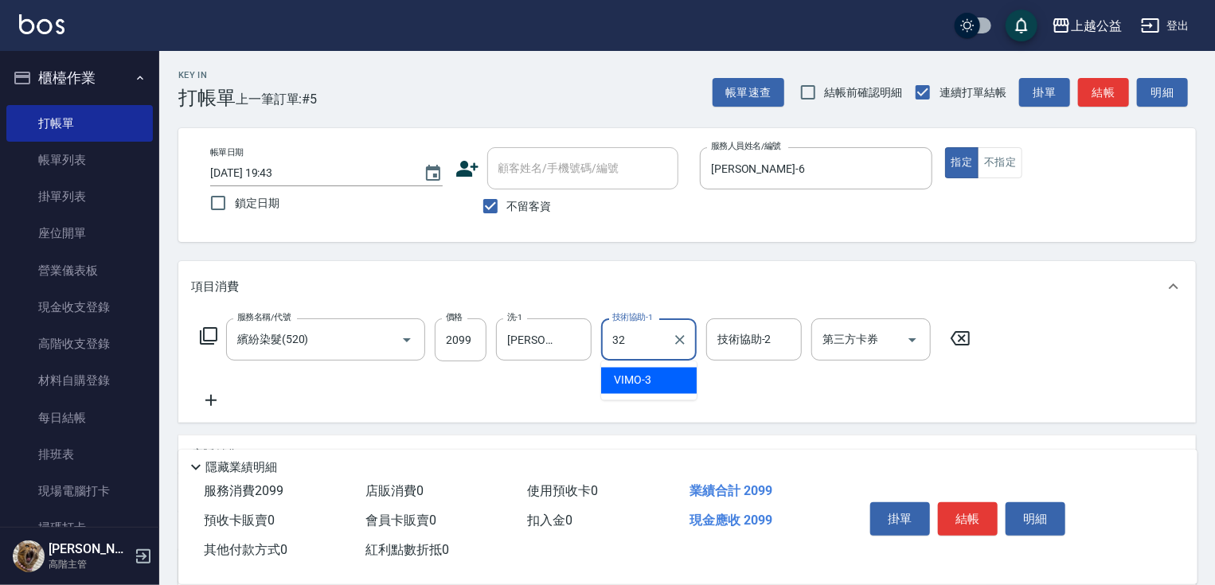
type input "[PERSON_NAME]-32"
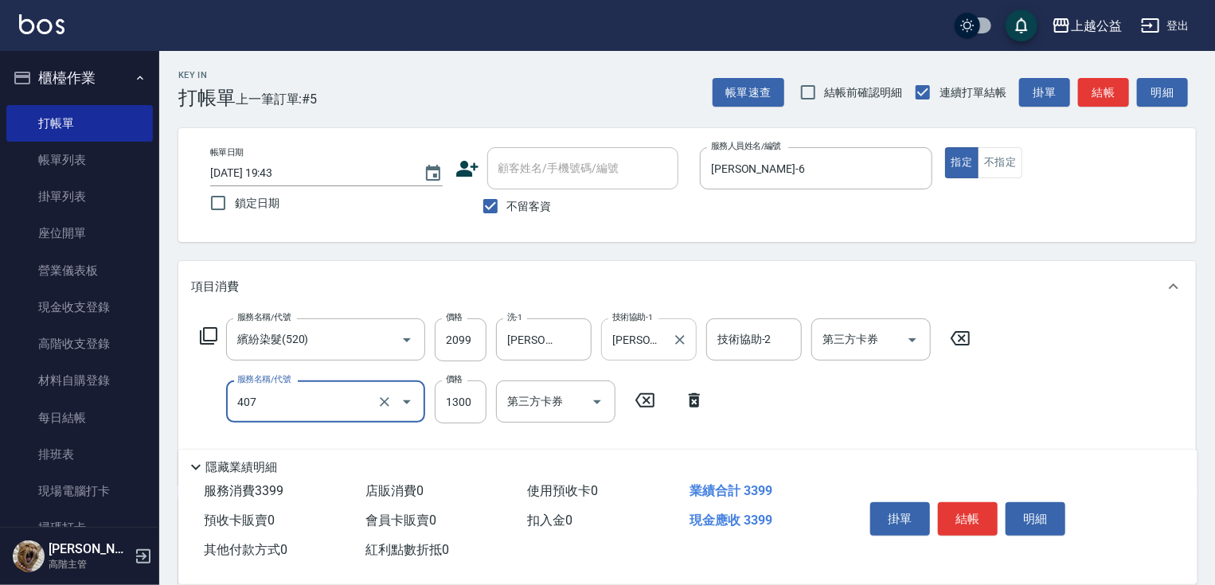
type input "女神鉑金護髮(407)"
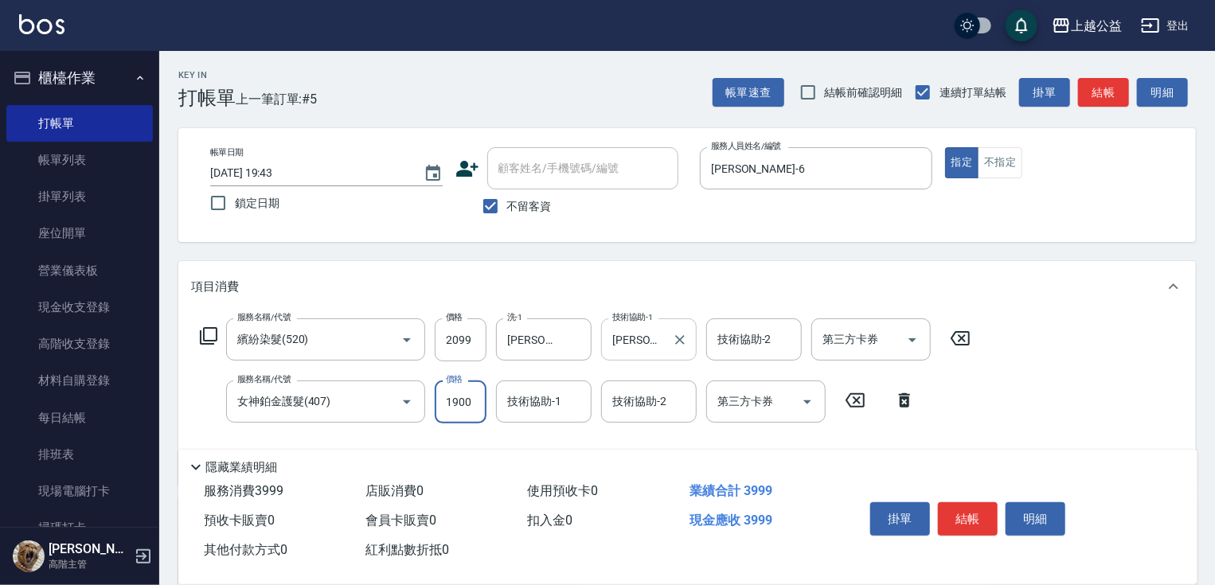
type input "1900"
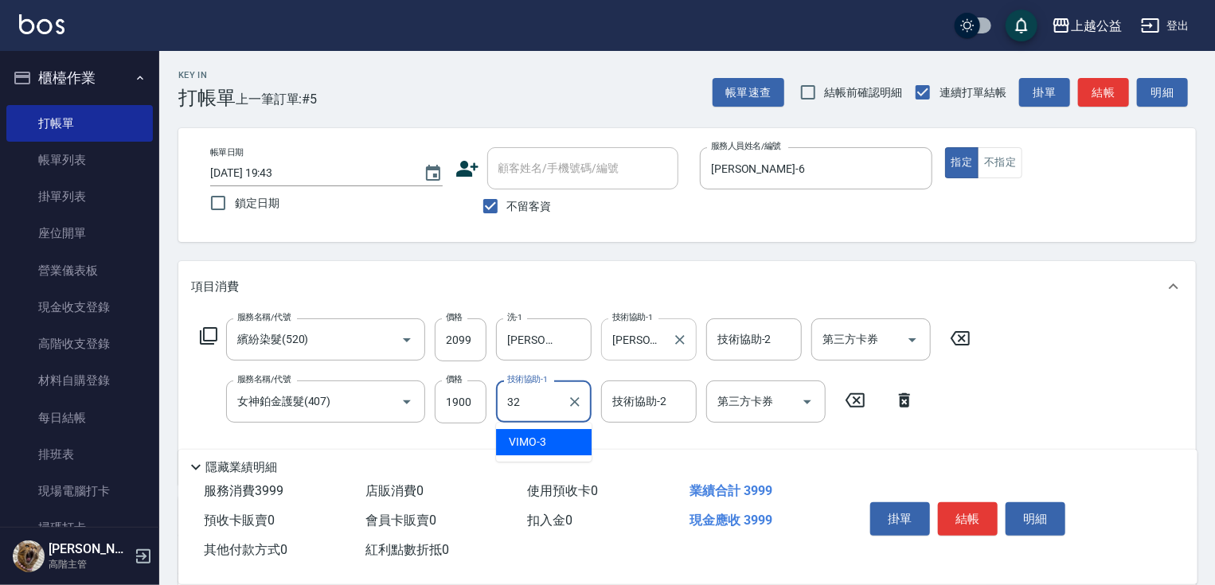
type input "[PERSON_NAME]-32"
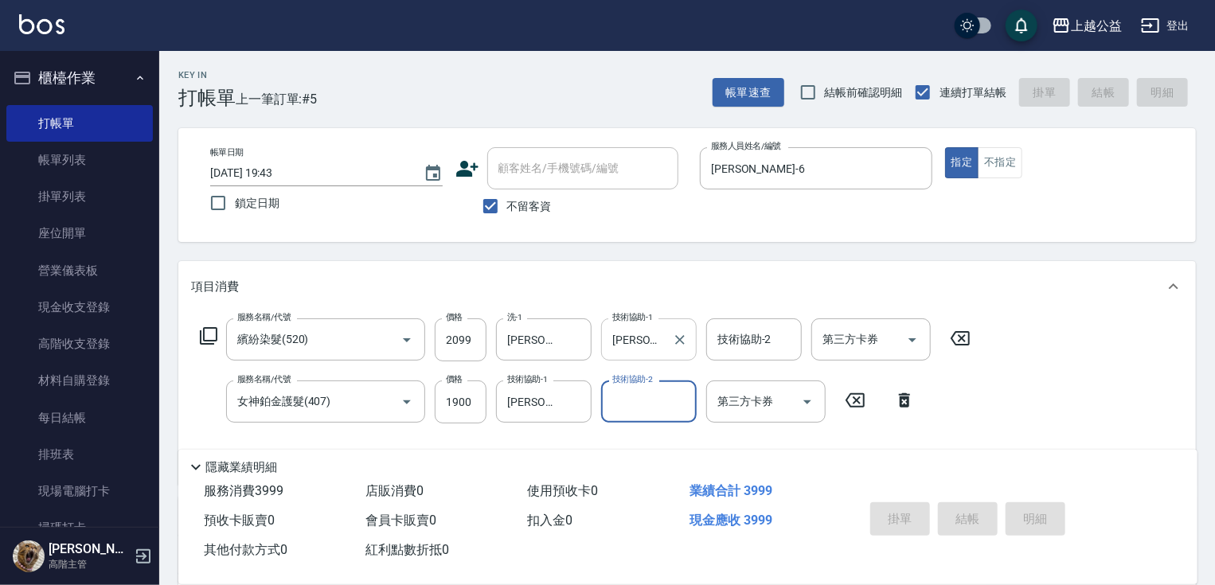
type input "[DATE] 19:48"
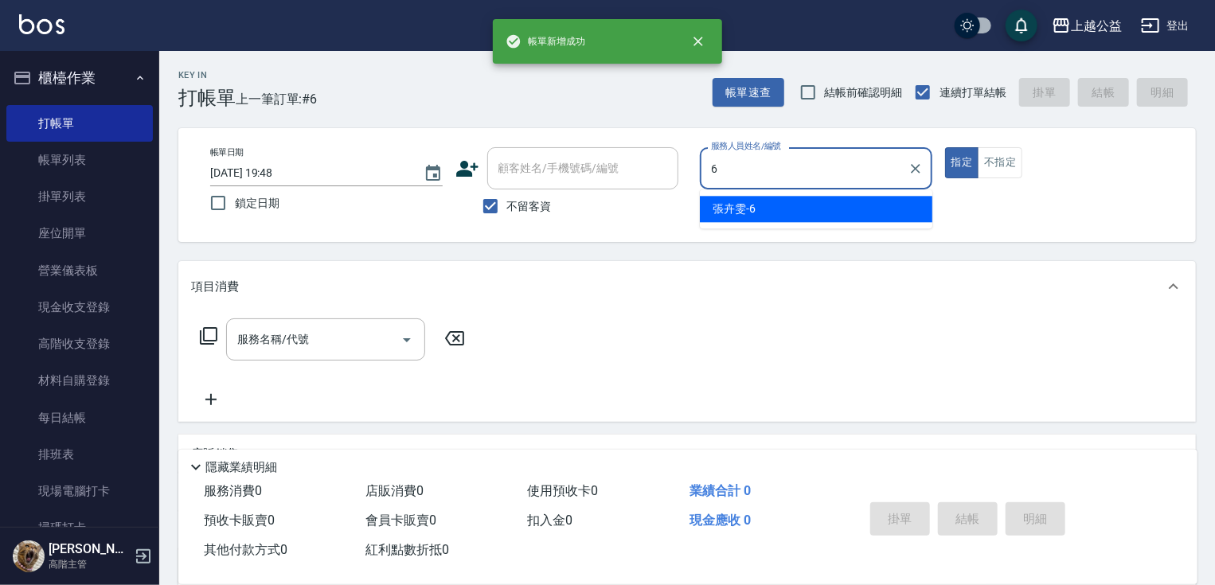
type input "[PERSON_NAME]-6"
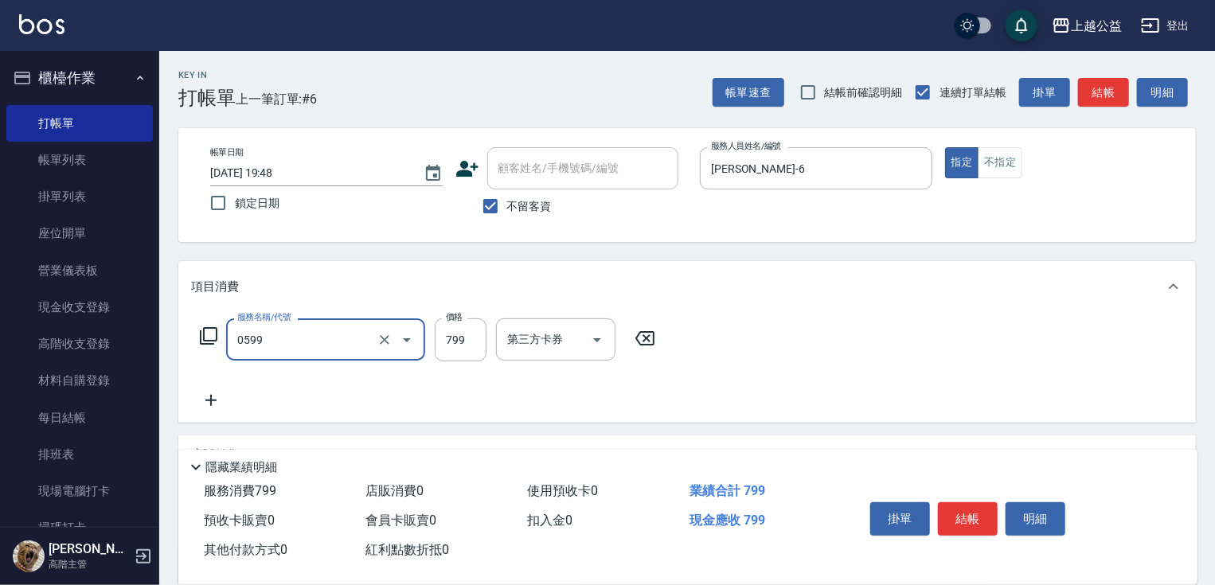
type input "精油SPA(0599)"
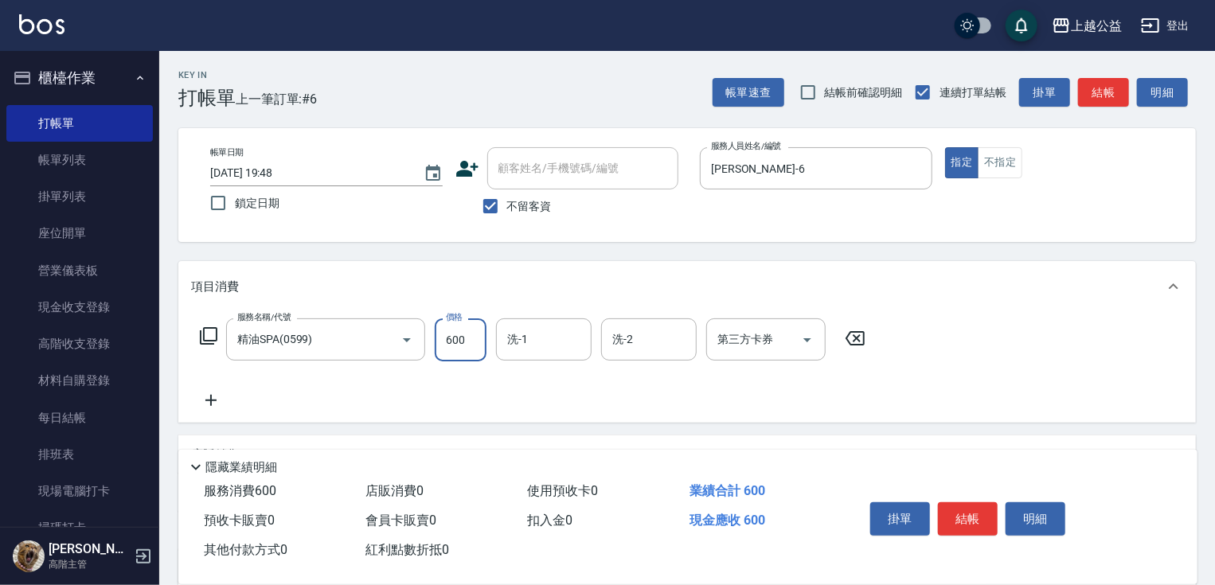
type input "600"
type input "[PERSON_NAME]-32"
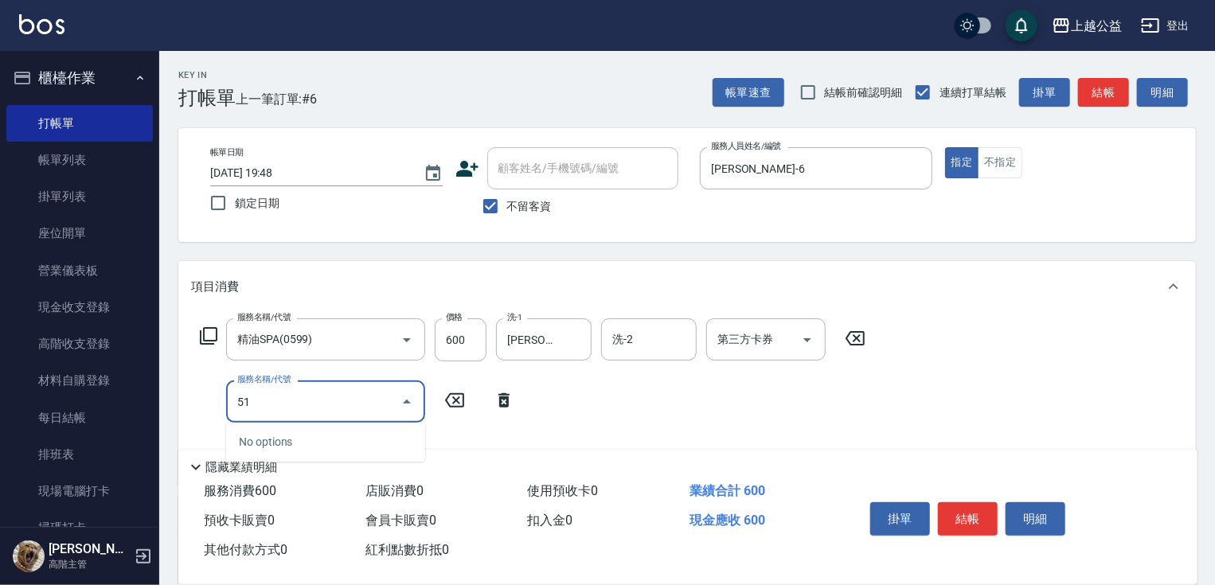
type input "517"
type input "0"
type input "染髮1000(517)"
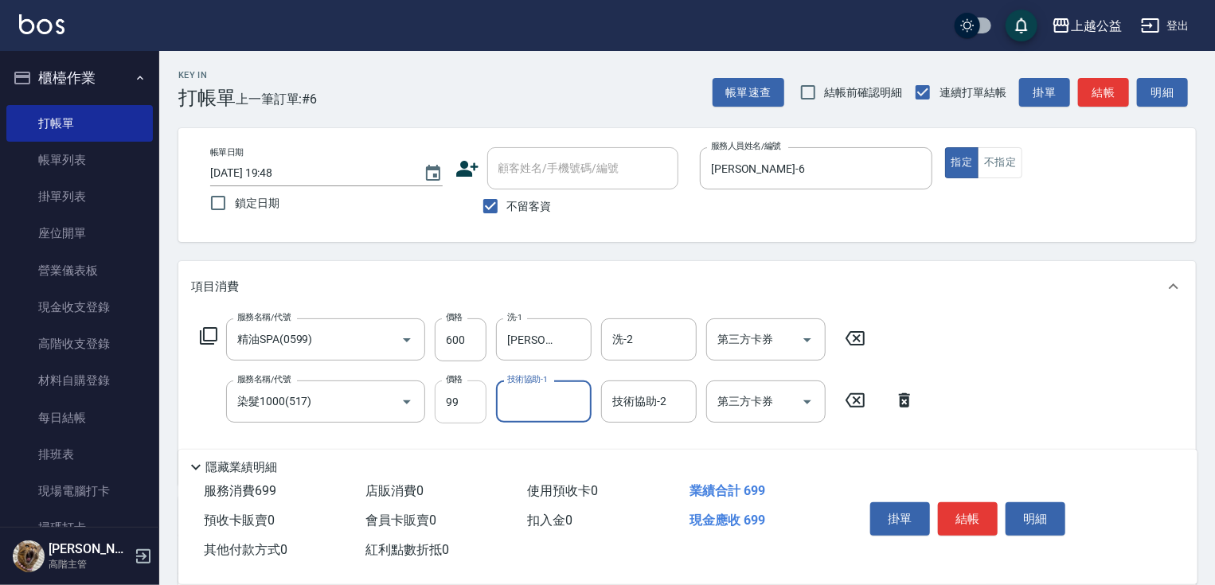
click at [448, 408] on input "99" at bounding box center [461, 402] width 52 height 43
type input "1099"
type input "[PERSON_NAME]-32"
type input "女神鉑金護髮(407)"
type input "1900"
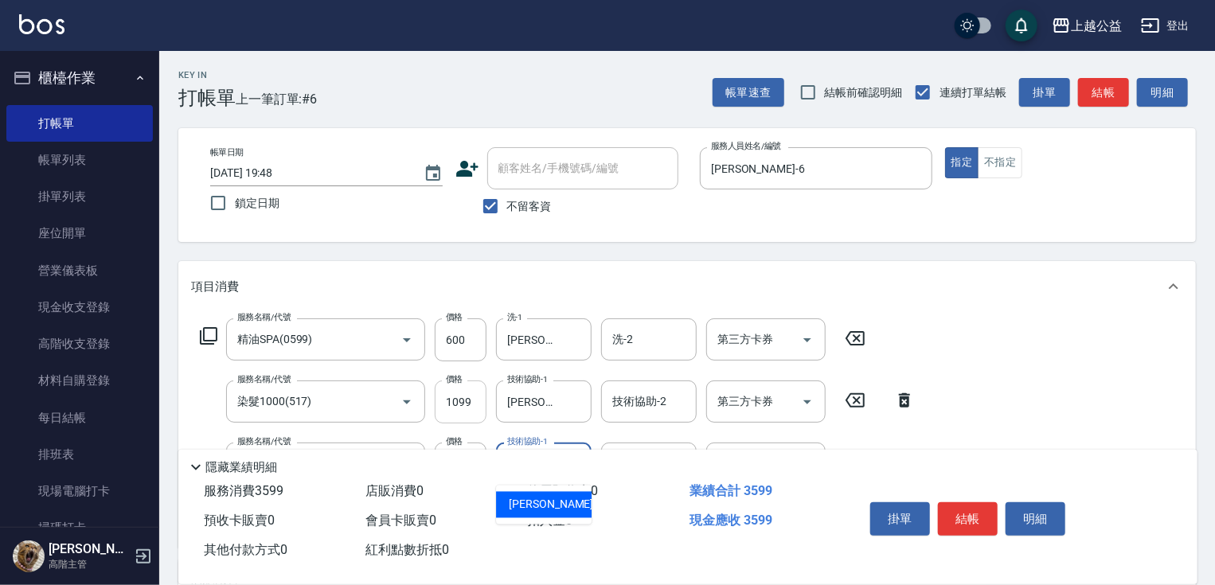
type input "[PERSON_NAME]-32"
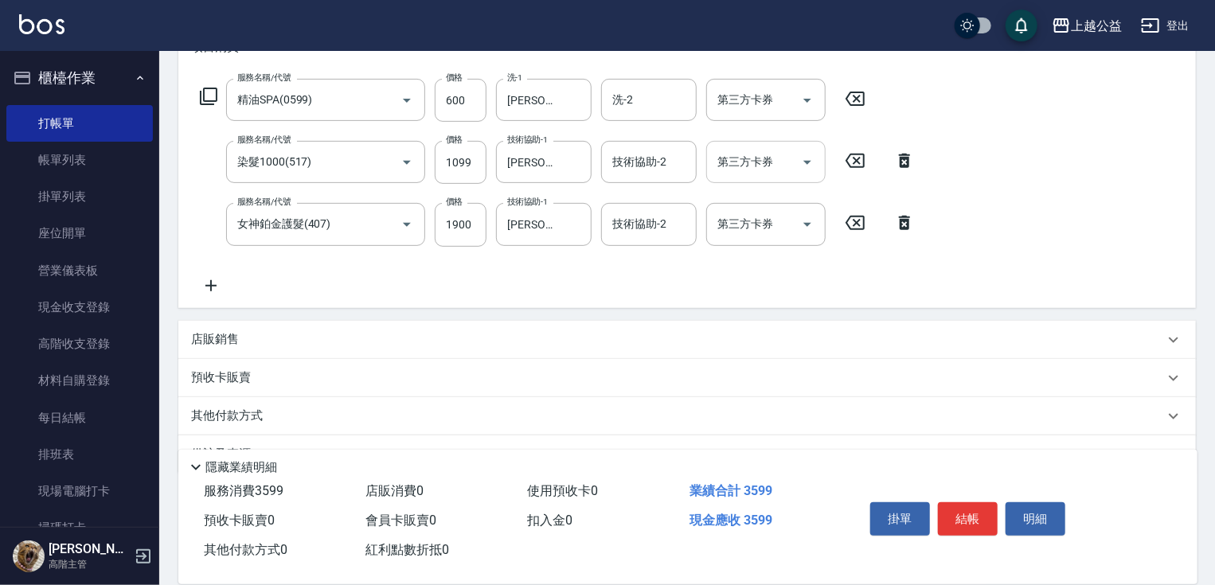
drag, startPoint x: 764, startPoint y: 260, endPoint x: 779, endPoint y: 332, distance: 73.2
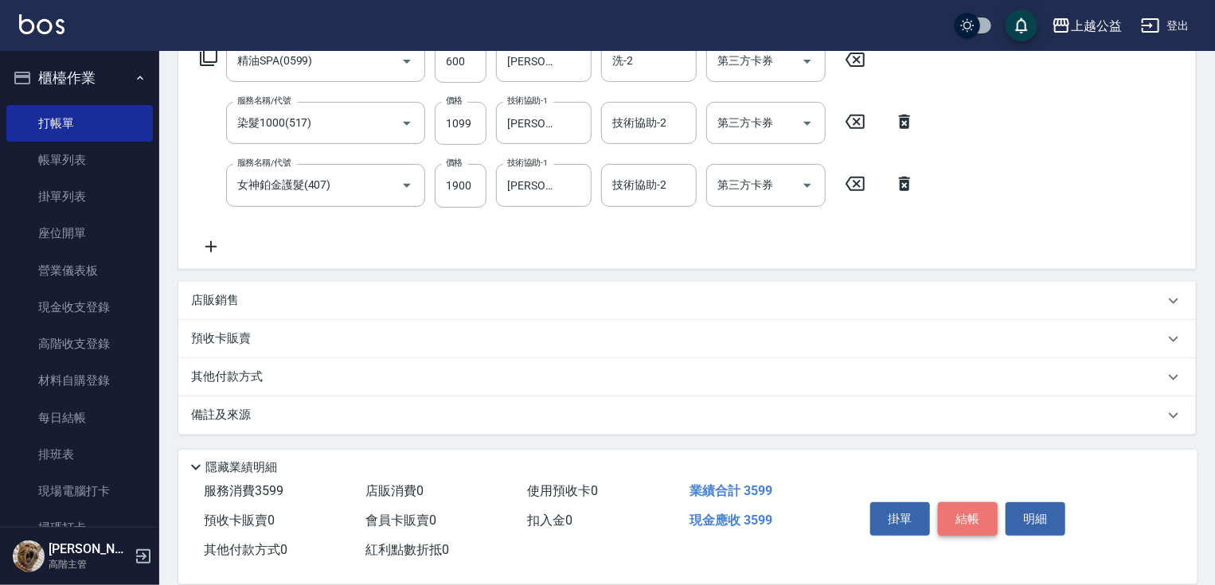
click at [967, 513] on button "結帳" at bounding box center [968, 518] width 60 height 33
type input "[DATE] 19:49"
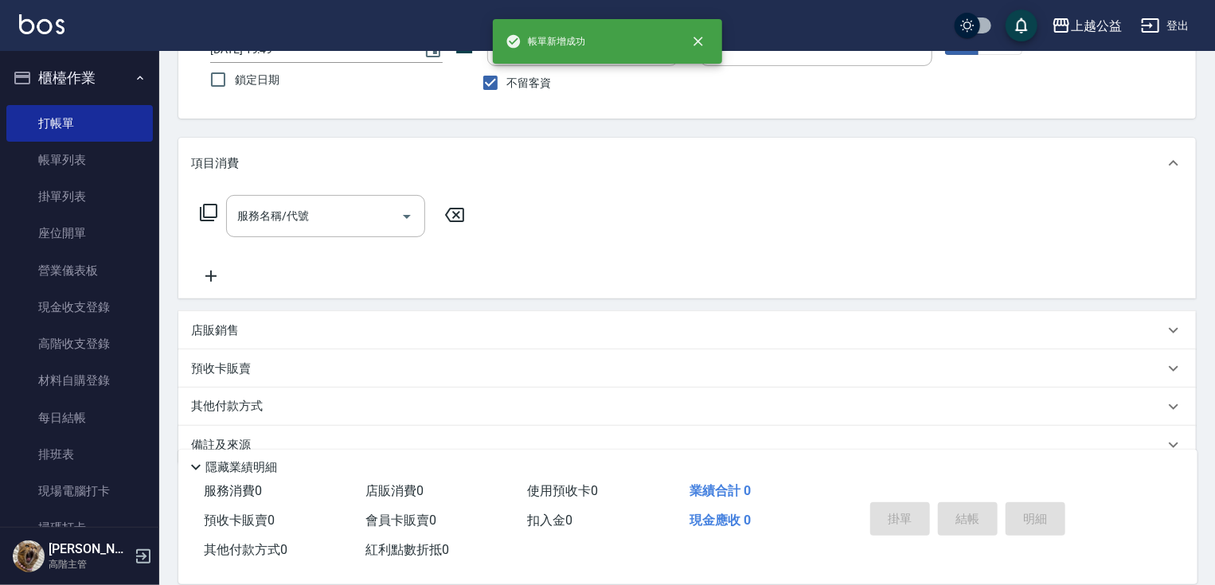
scroll to position [0, 0]
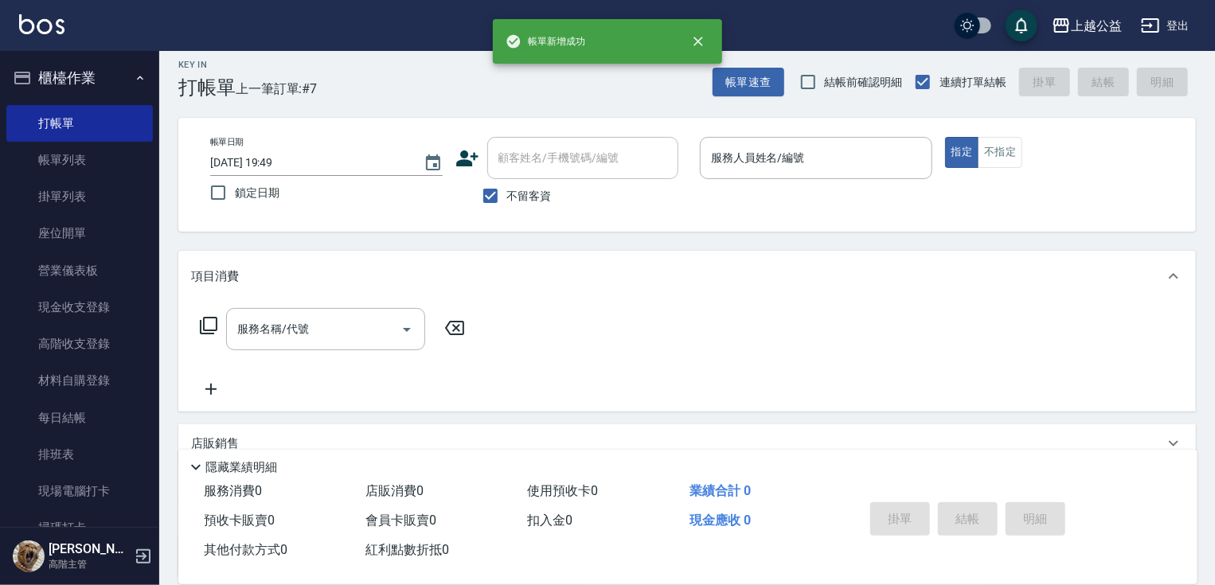
drag, startPoint x: 790, startPoint y: 385, endPoint x: 786, endPoint y: 316, distance: 69.4
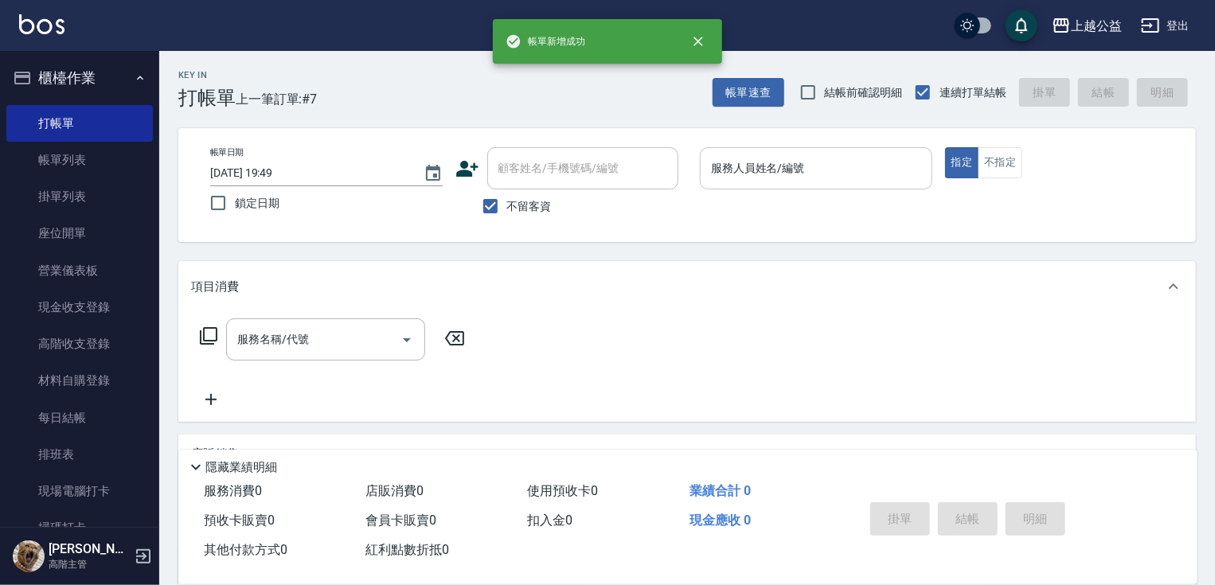
click at [761, 186] on div "服務人員姓名/編號" at bounding box center [816, 168] width 233 height 42
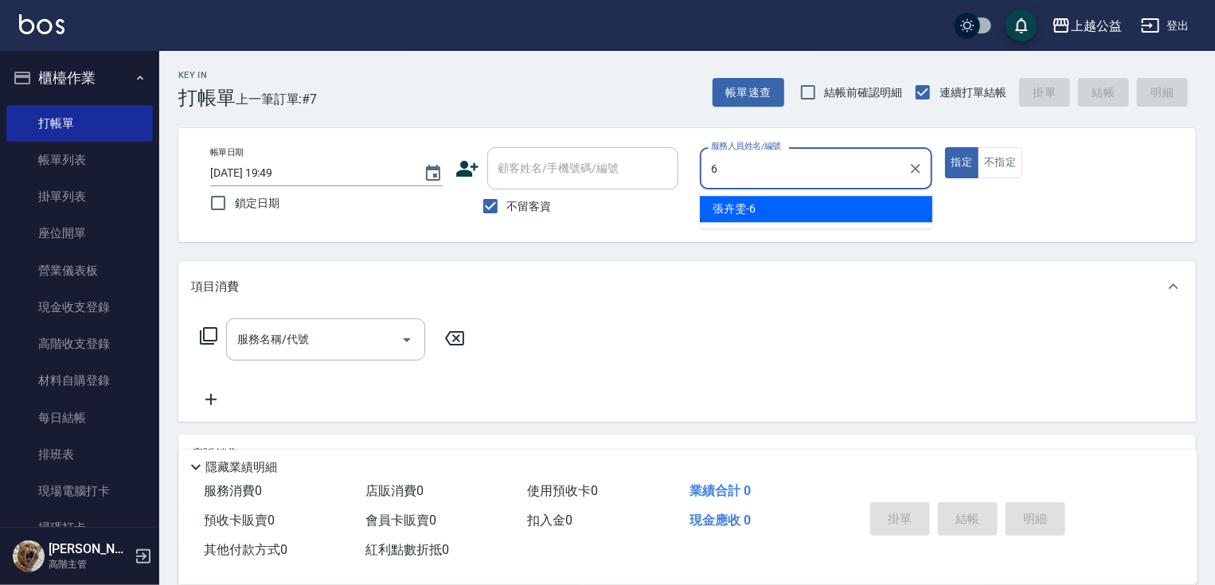
type input "[PERSON_NAME]-6"
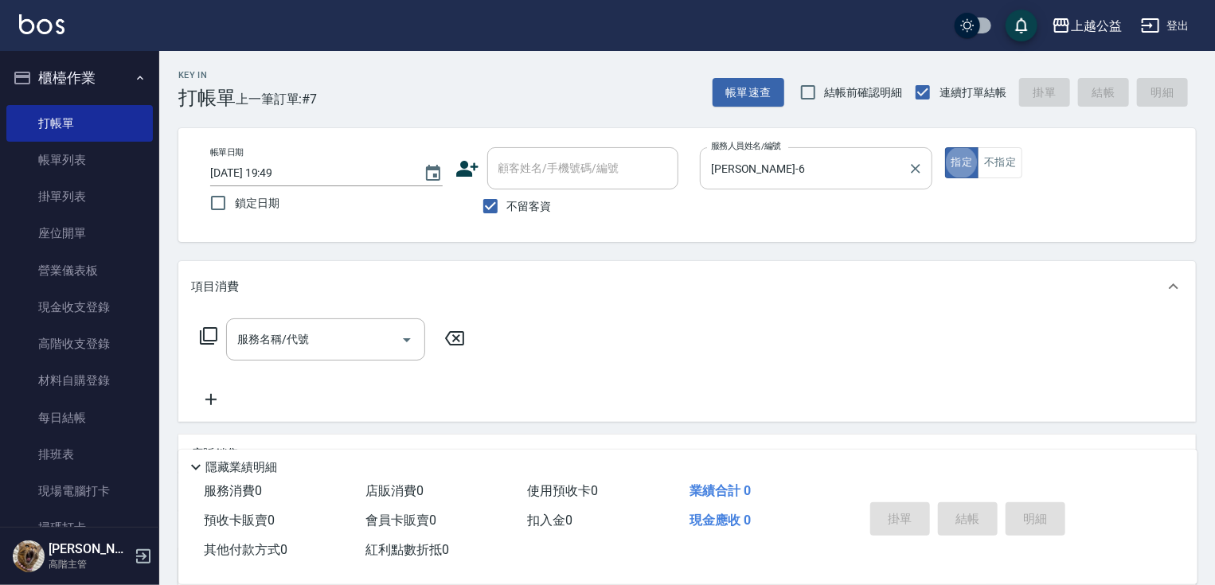
scroll to position [25, 0]
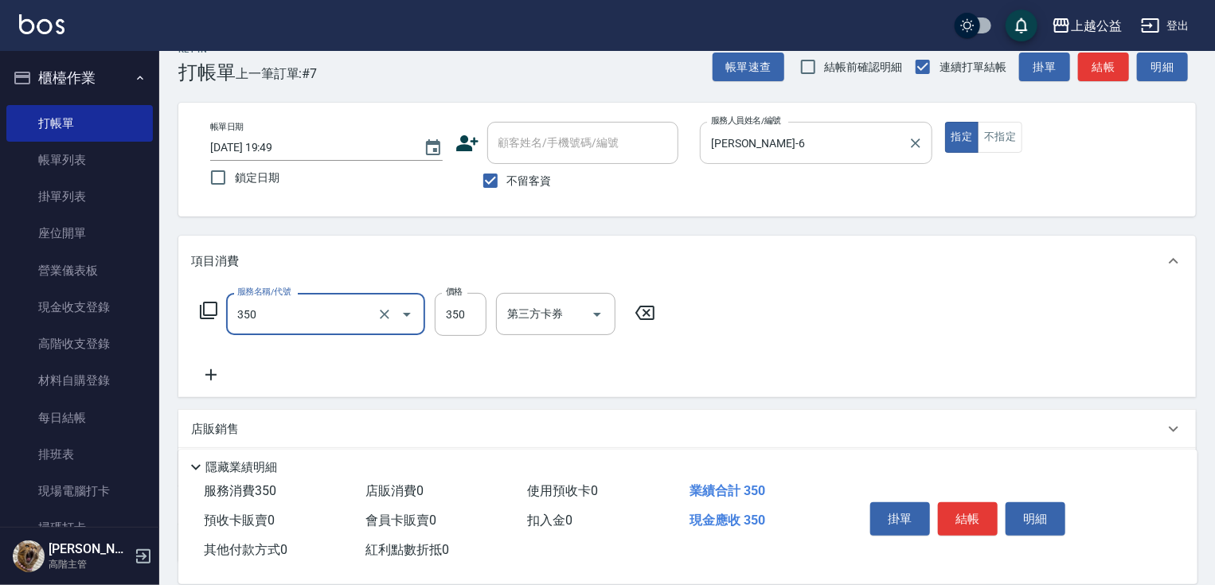
type input "一般洗剪(350)"
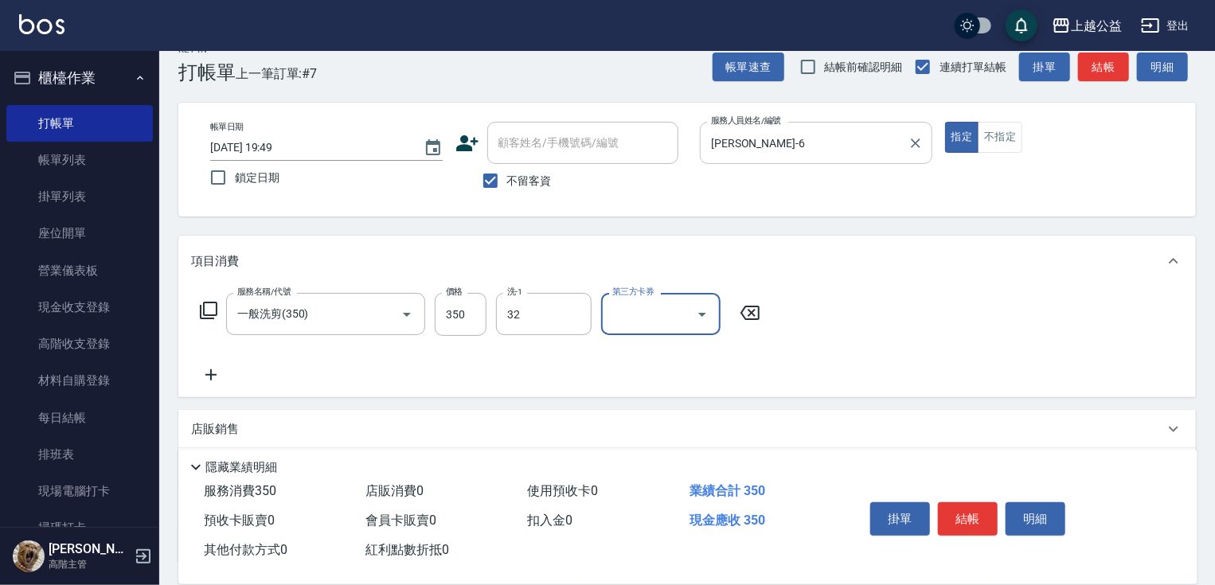
type input "[PERSON_NAME]-32"
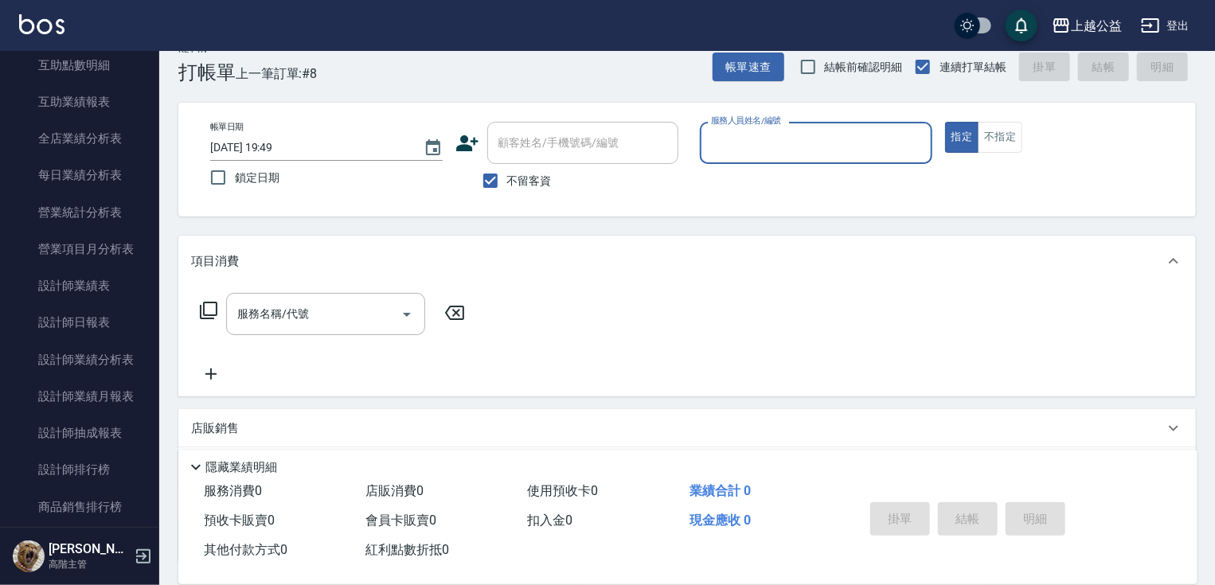
scroll to position [1019, 0]
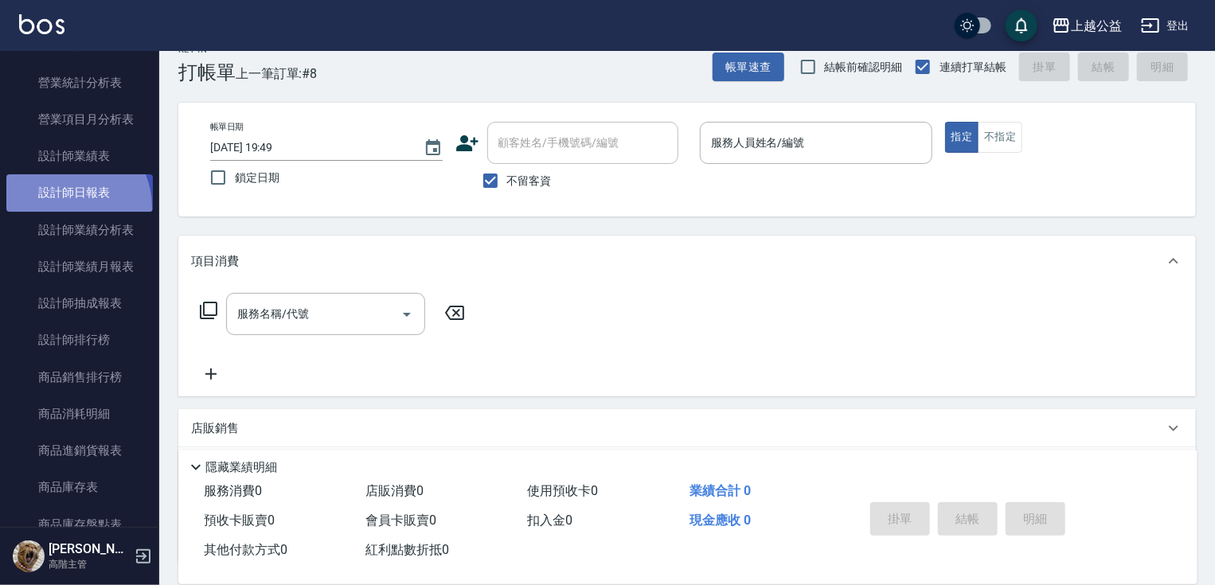
click at [65, 205] on link "設計師日報表" at bounding box center [79, 192] width 147 height 37
